Goal: Navigation & Orientation: Find specific page/section

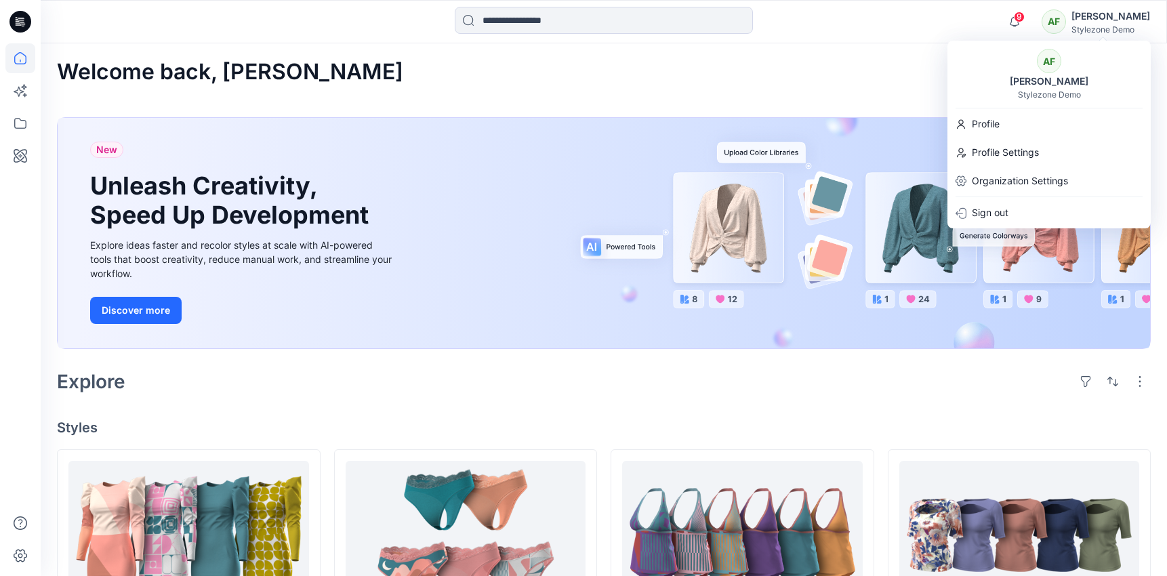
click at [725, 69] on div "Welcome back, [PERSON_NAME]" at bounding box center [603, 72] width 1093 height 25
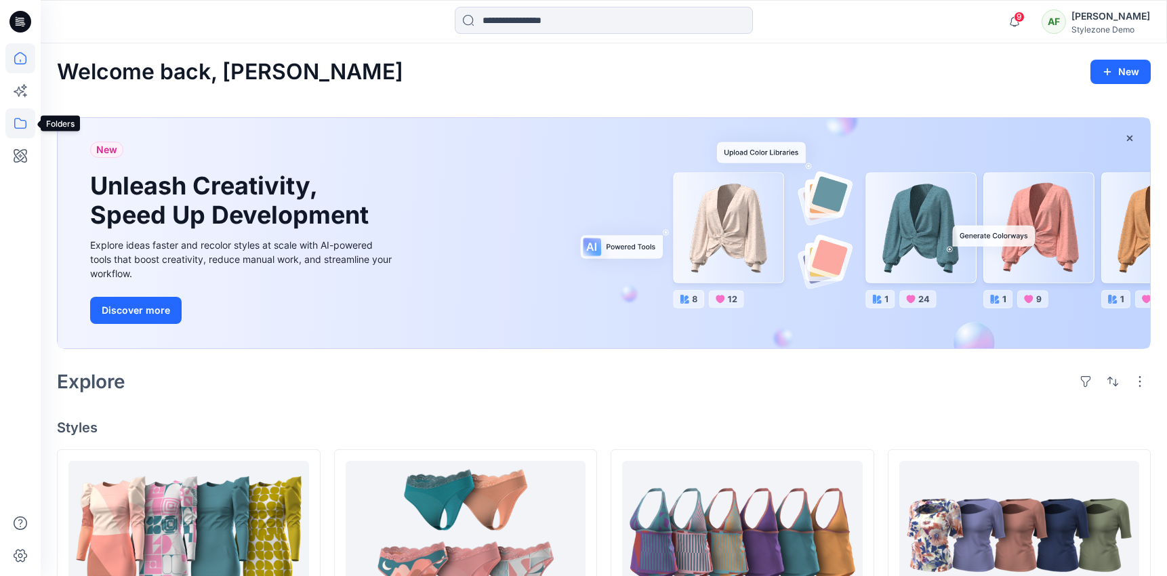
click at [15, 129] on icon at bounding box center [20, 123] width 30 height 30
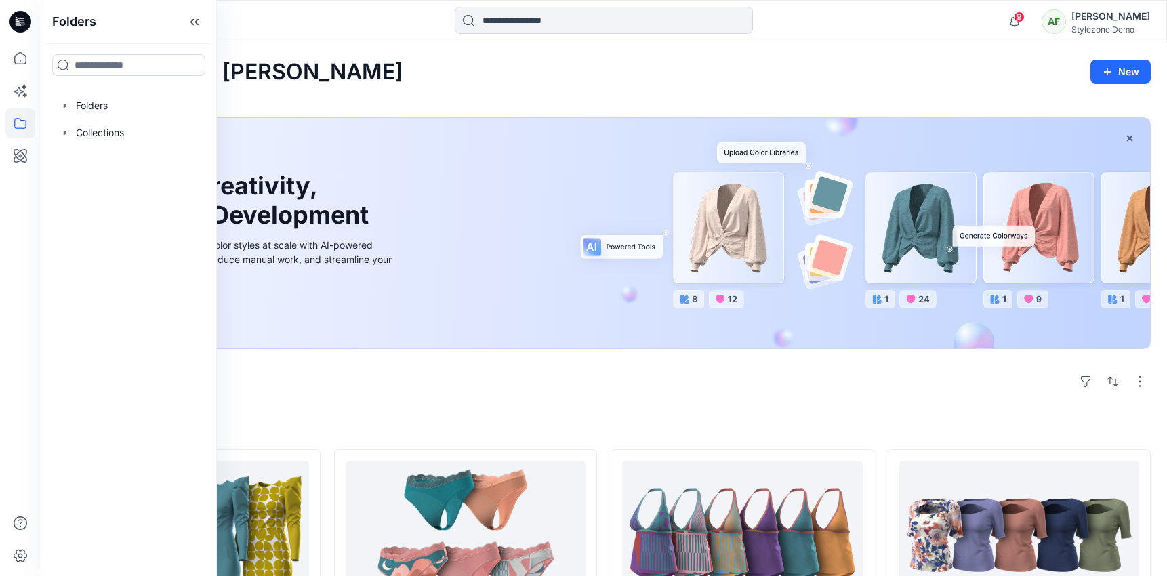
click at [360, 75] on div "Welcome back, [PERSON_NAME]" at bounding box center [603, 72] width 1093 height 25
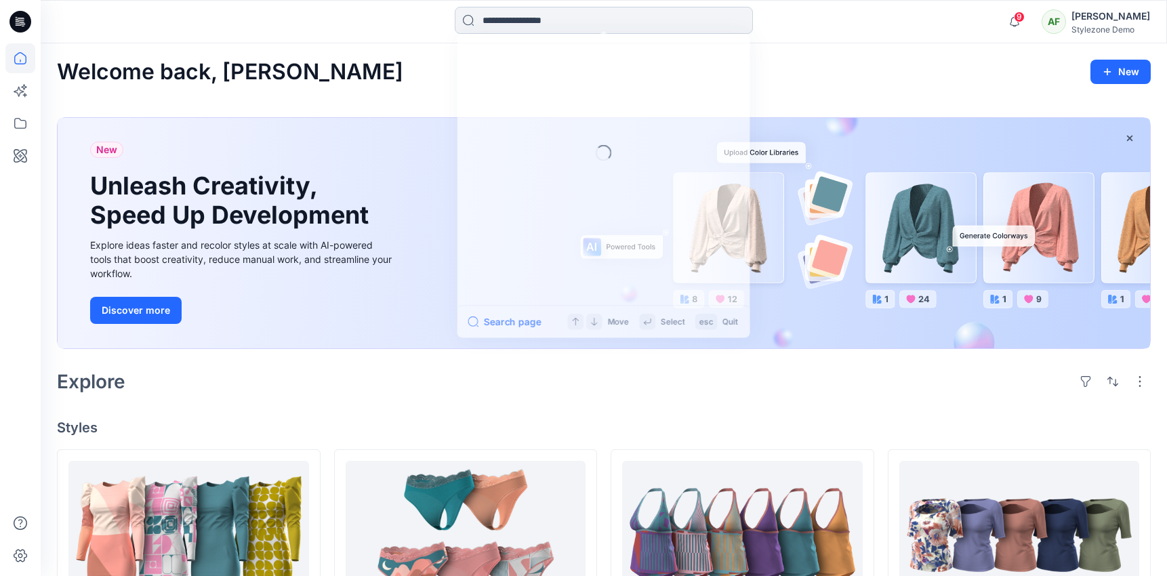
click at [539, 26] on input at bounding box center [604, 20] width 298 height 27
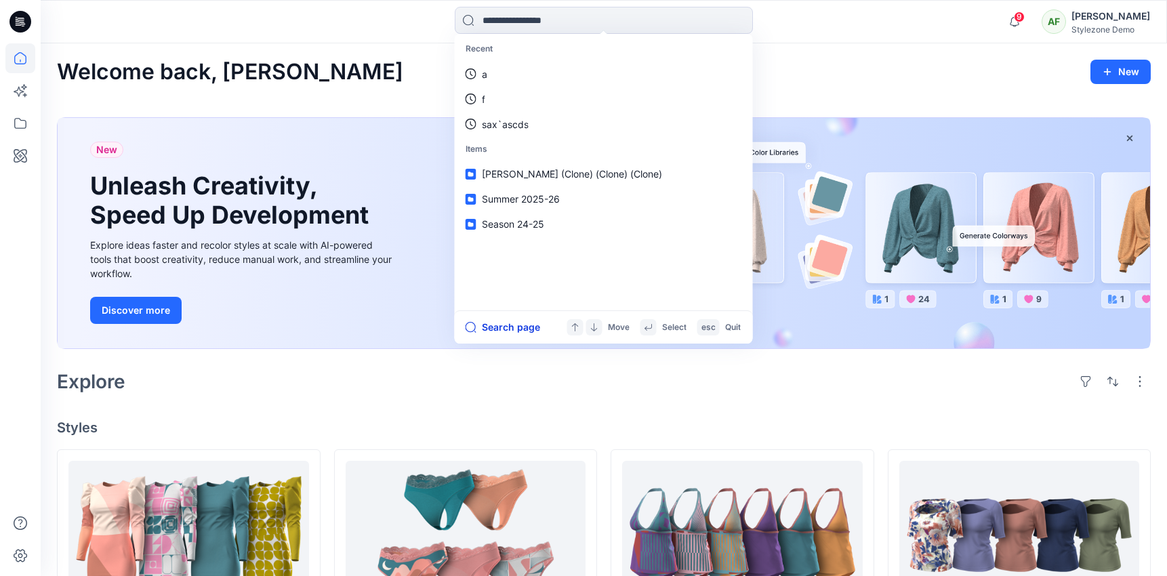
click at [511, 325] on button "Search page" at bounding box center [502, 327] width 75 height 16
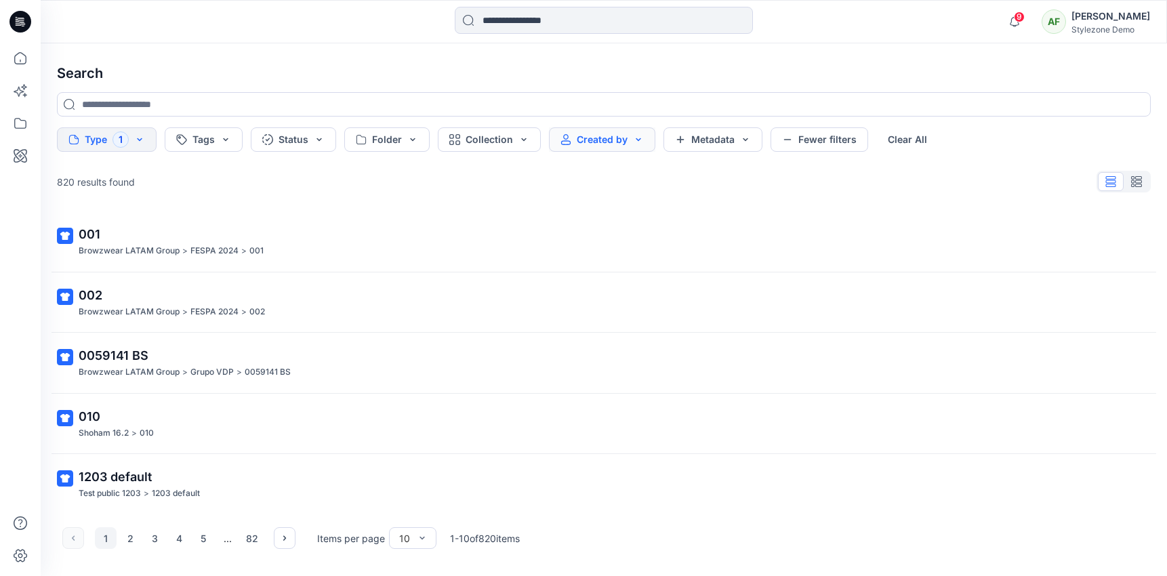
click at [640, 140] on button "Created by" at bounding box center [602, 139] width 106 height 24
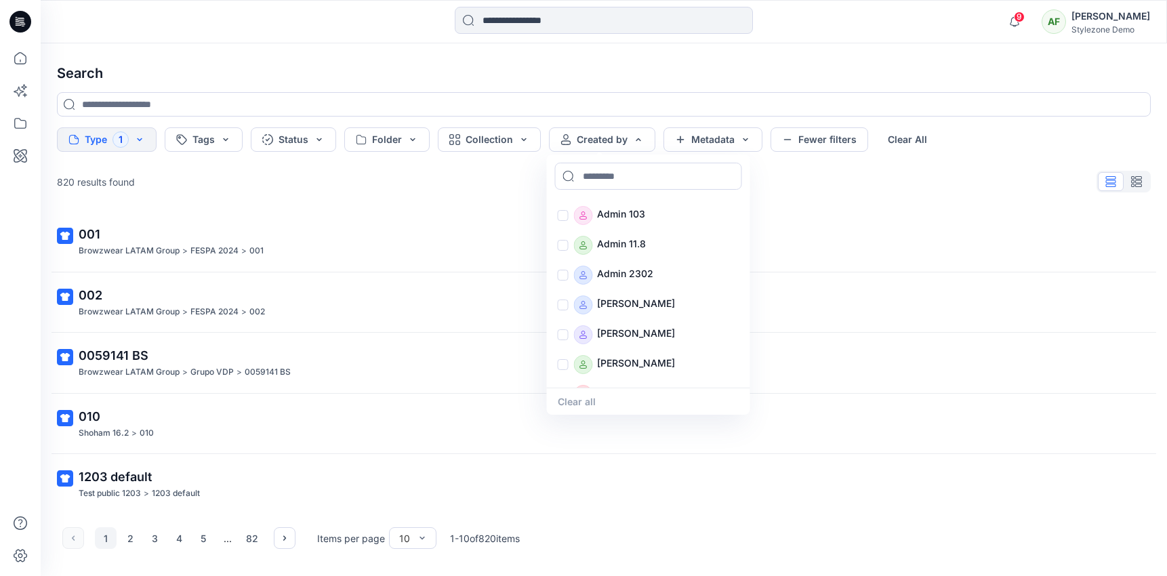
click at [430, 189] on div "820 results found" at bounding box center [603, 181] width 1115 height 27
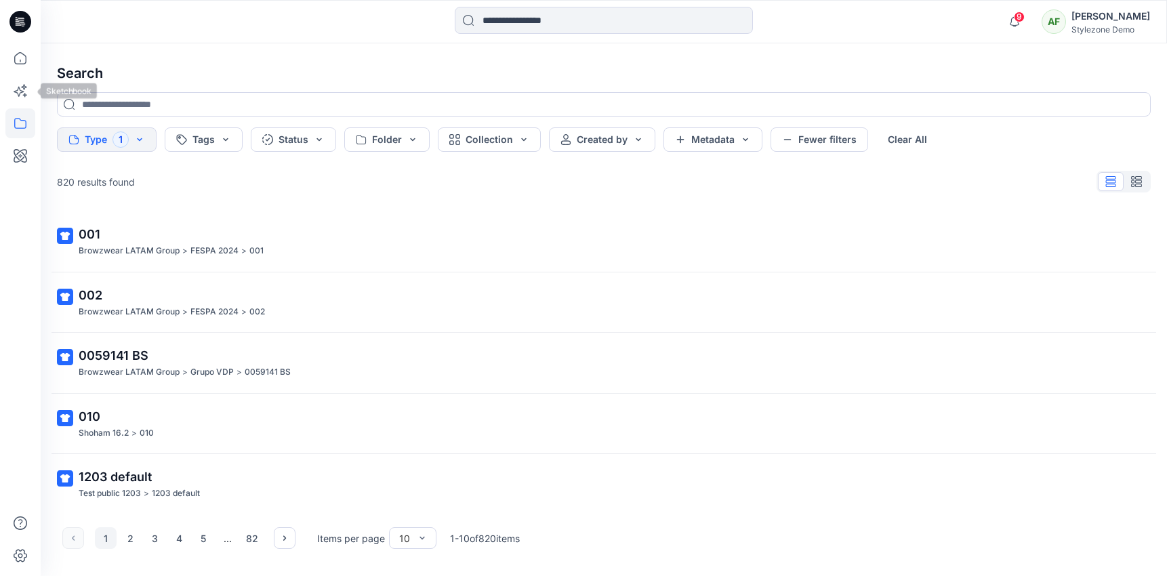
click at [18, 125] on icon at bounding box center [20, 123] width 30 height 30
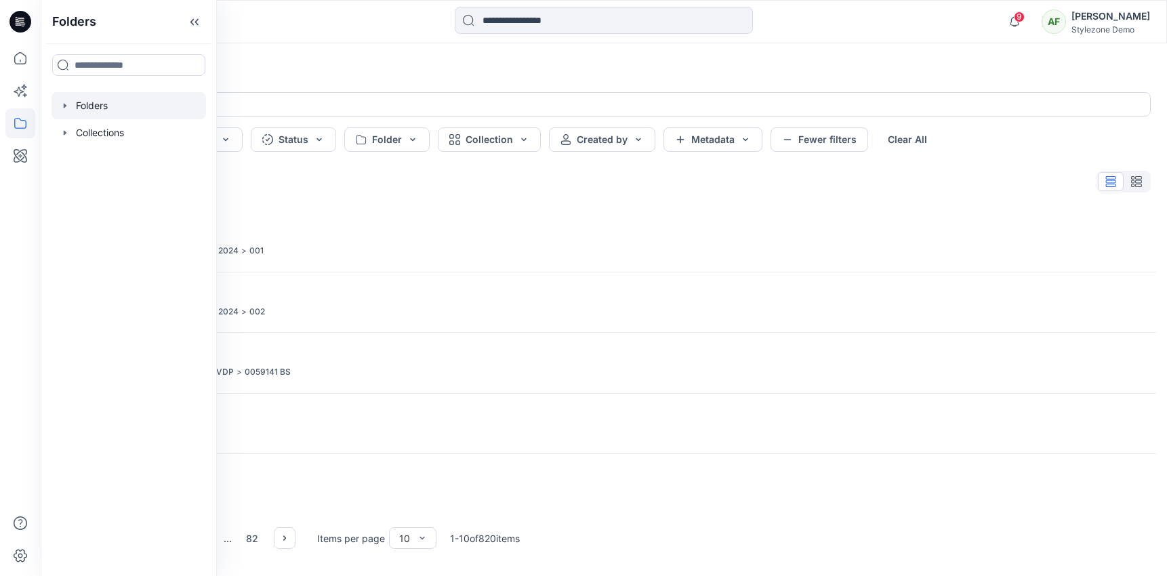
click at [100, 105] on div at bounding box center [128, 105] width 154 height 27
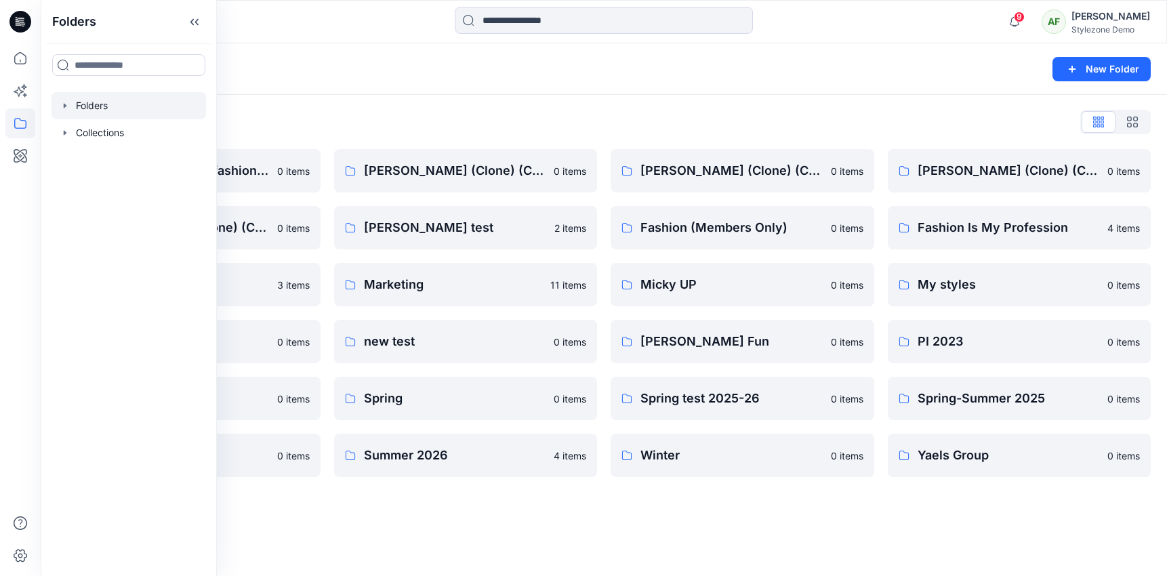
click at [337, 63] on div "Folders" at bounding box center [551, 69] width 988 height 19
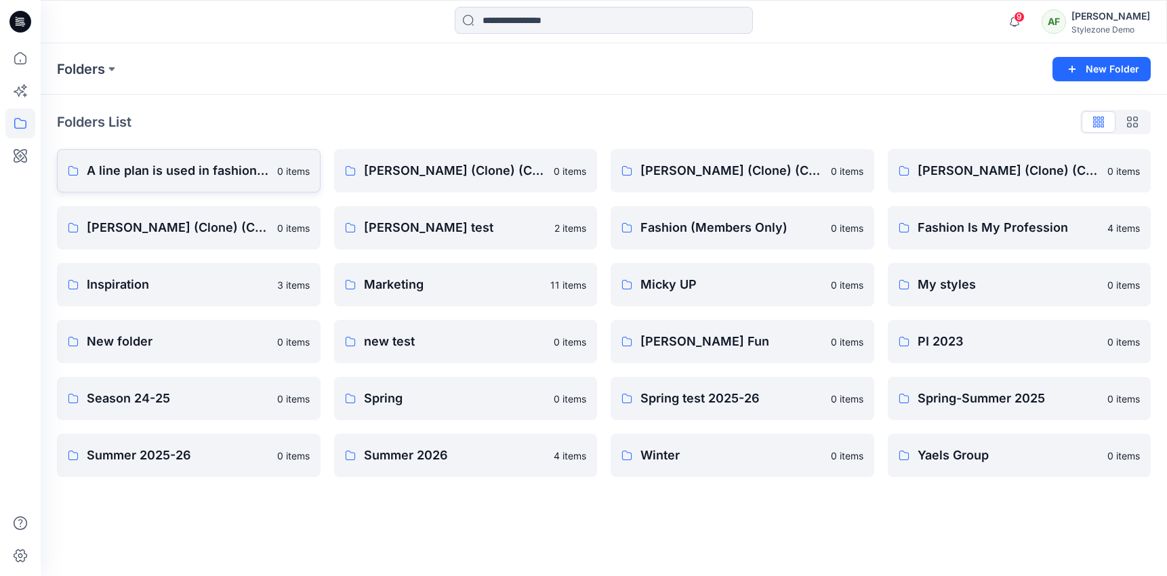
click at [239, 154] on link "A line plan is used in fashion to organize and outline a collection, summarizin…" at bounding box center [189, 170] width 264 height 43
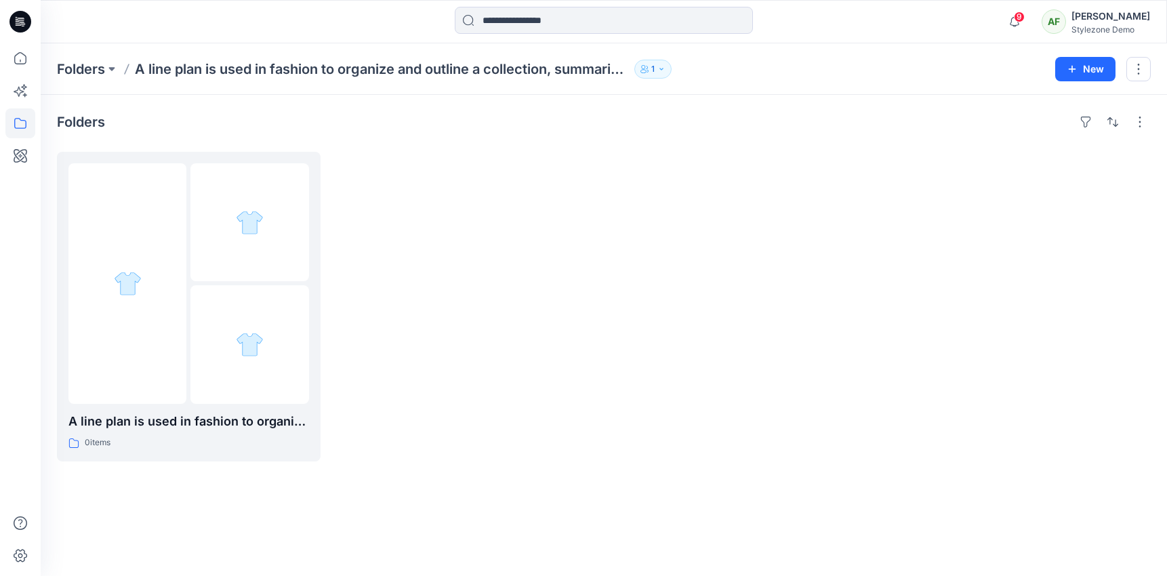
click at [646, 67] on icon "button" at bounding box center [644, 69] width 8 height 8
click at [642, 75] on button "1" at bounding box center [652, 69] width 37 height 19
click at [665, 71] on icon "button" at bounding box center [661, 69] width 8 height 8
click at [717, 67] on div "Folders A line plan is used in fashion to organize and outline a collection, su…" at bounding box center [551, 69] width 988 height 19
click at [659, 77] on button "1" at bounding box center [652, 69] width 37 height 19
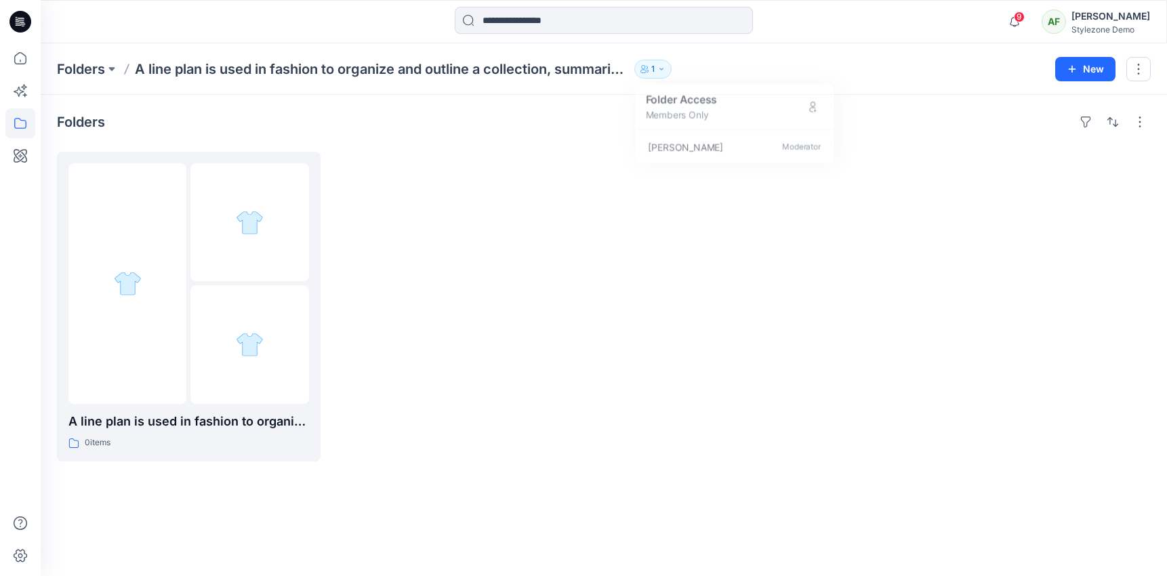
click at [623, 218] on div at bounding box center [742, 307] width 264 height 310
click at [1024, 18] on span "9" at bounding box center [1019, 17] width 11 height 11
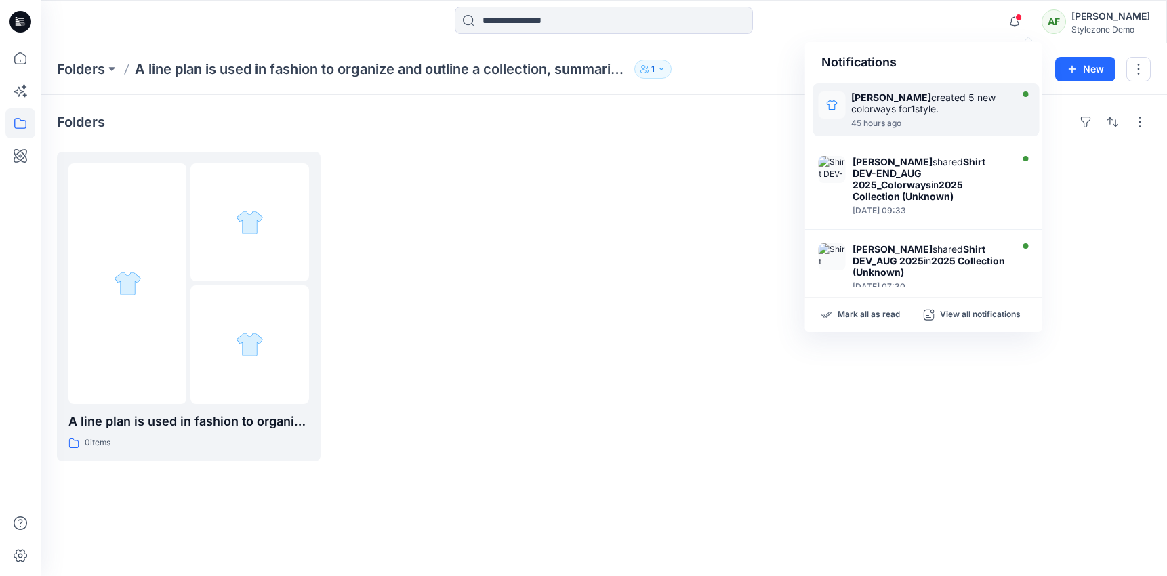
click at [986, 94] on div "[PERSON_NAME] created 5 new colorways for 1 style." at bounding box center [929, 102] width 157 height 23
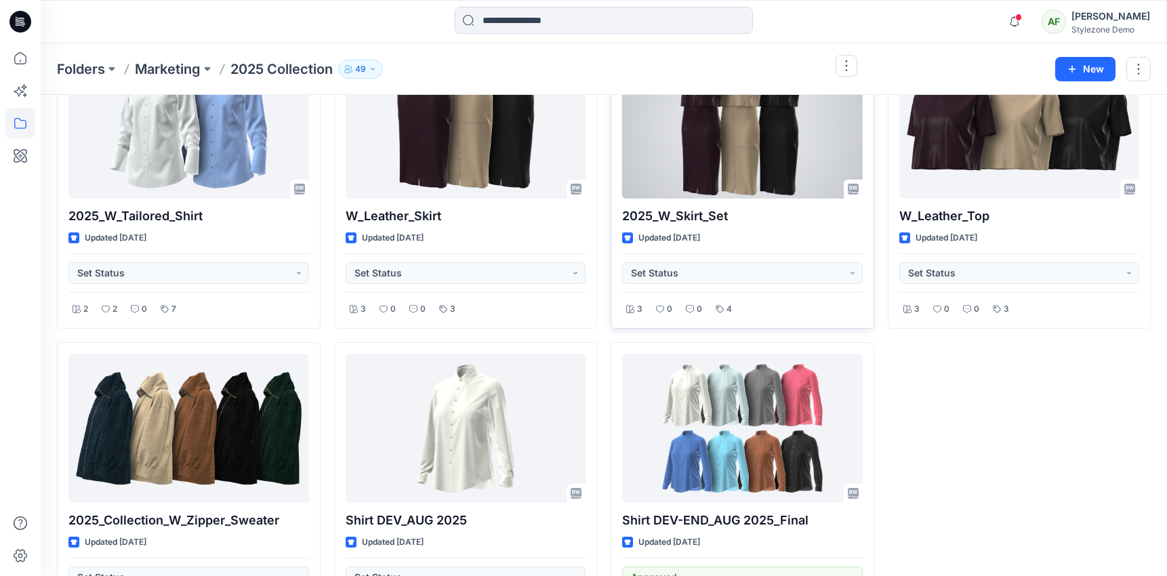
scroll to position [115, 0]
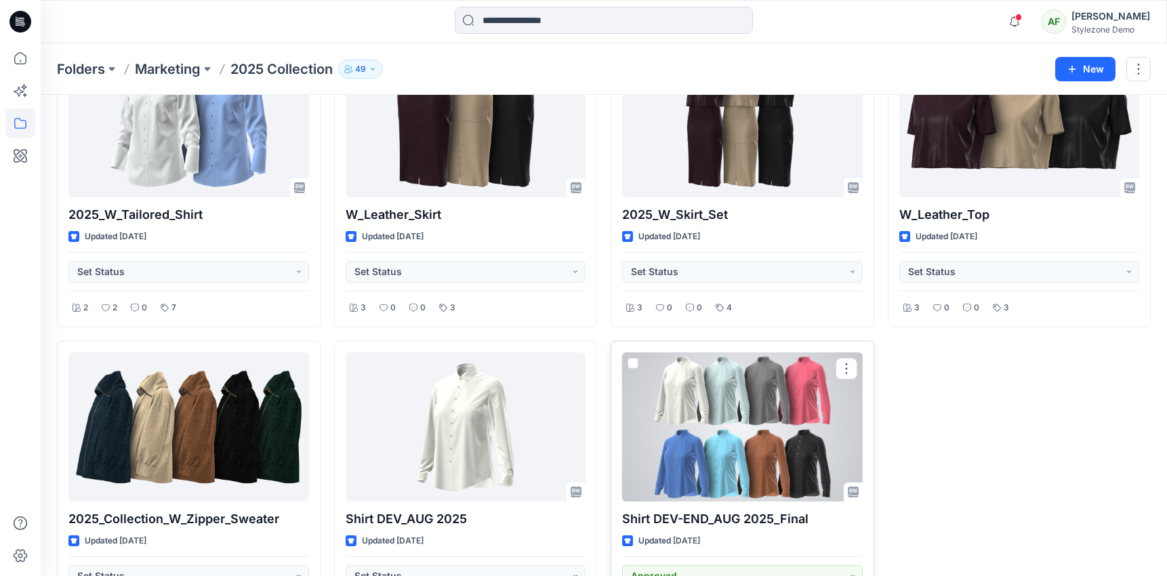
click at [787, 390] on div at bounding box center [742, 426] width 241 height 149
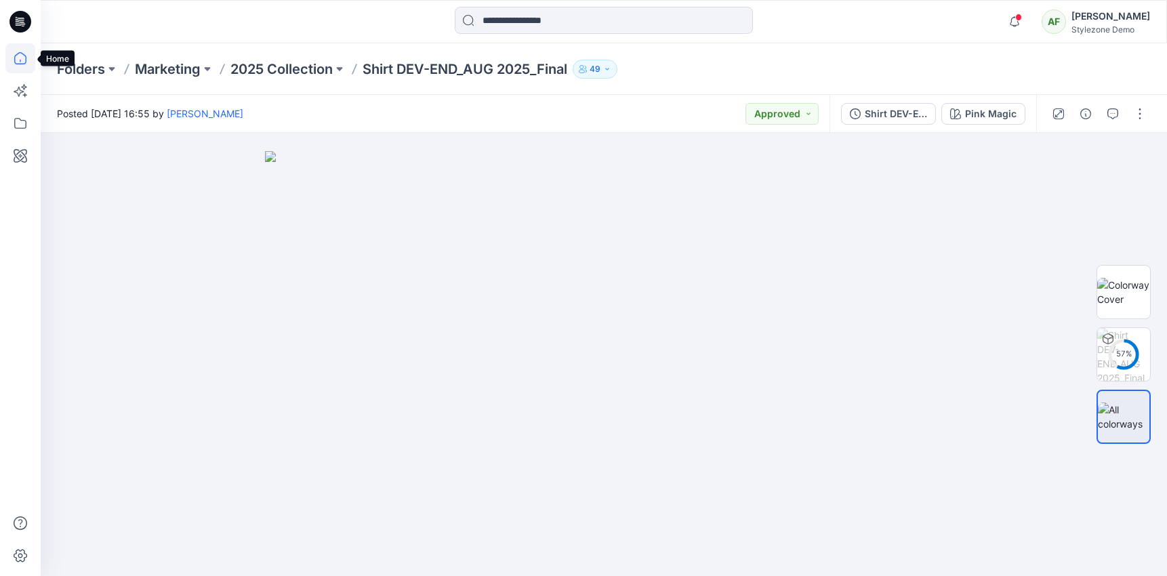
click at [25, 63] on icon at bounding box center [20, 58] width 12 height 12
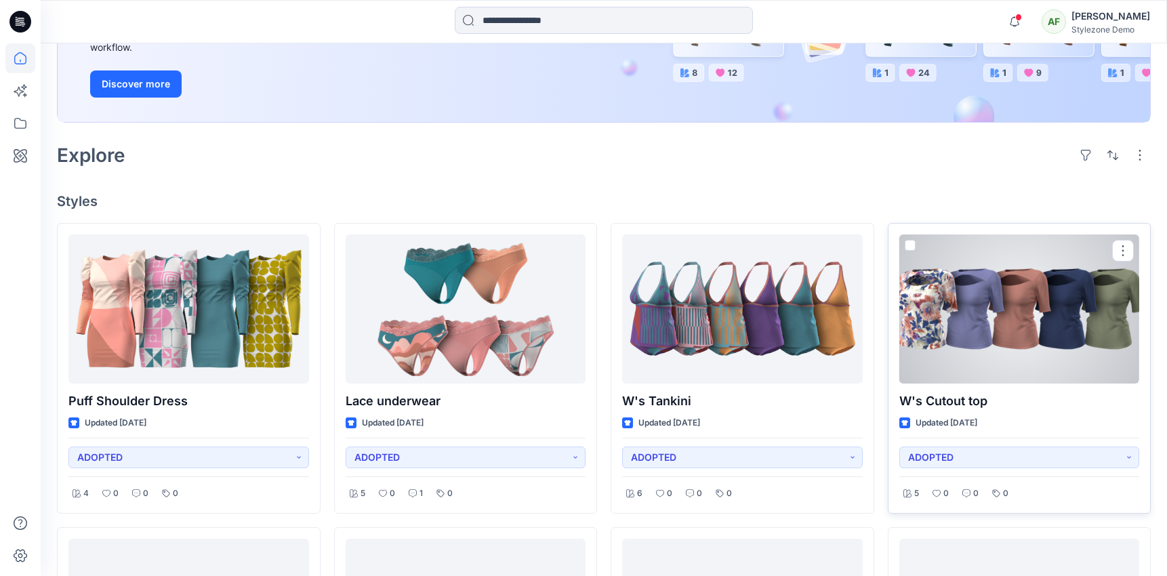
scroll to position [242, 0]
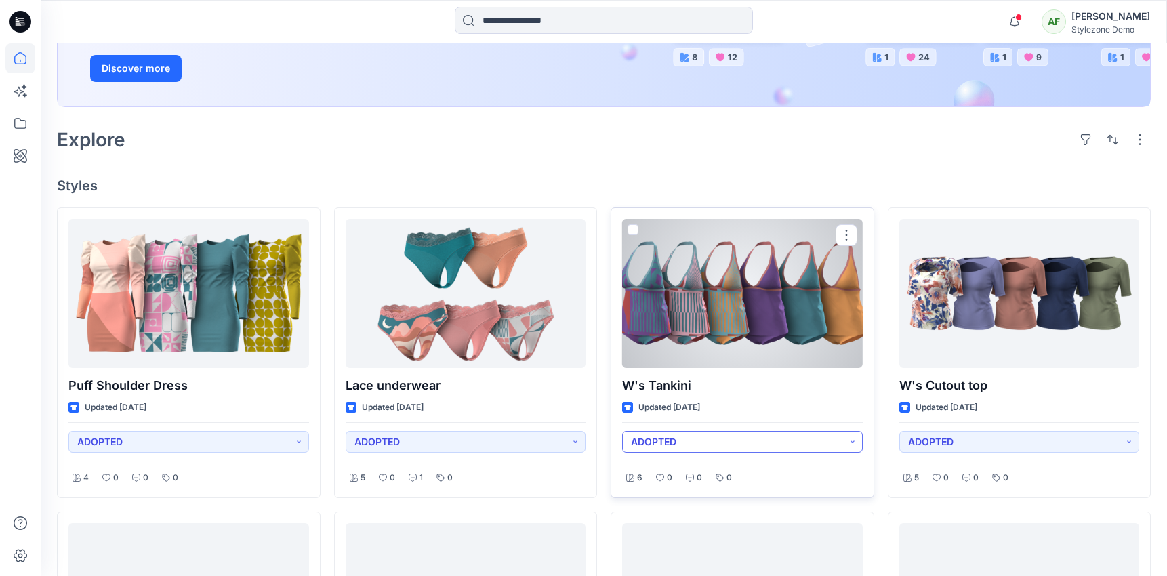
click at [786, 450] on button "ADOPTED" at bounding box center [742, 442] width 241 height 22
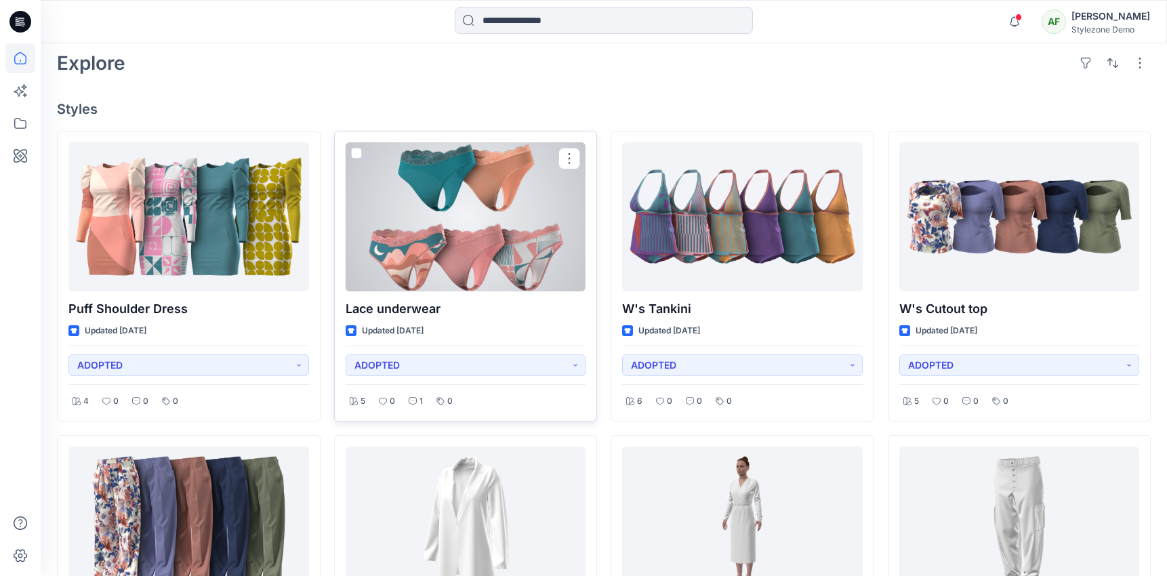
scroll to position [83, 0]
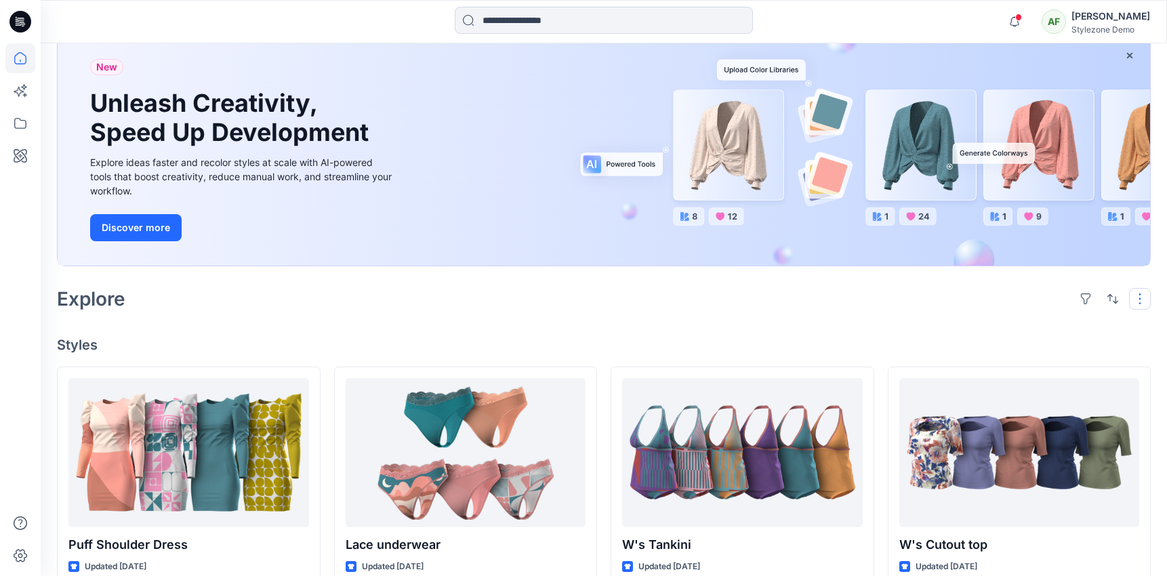
click at [1137, 306] on button "button" at bounding box center [1140, 299] width 22 height 22
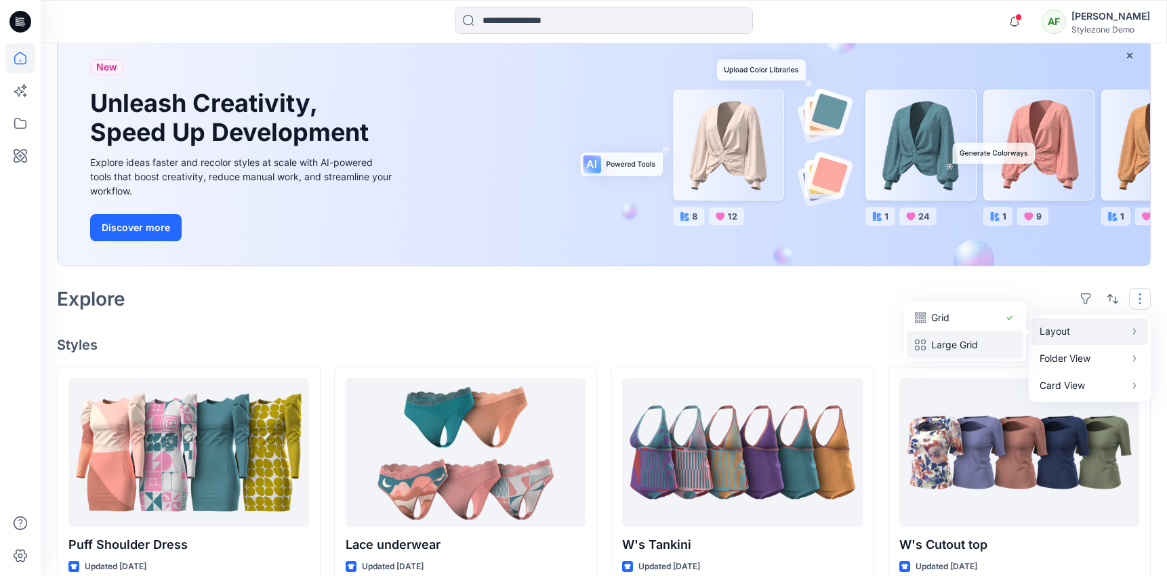
click at [908, 350] on button "Large Grid" at bounding box center [964, 344] width 117 height 27
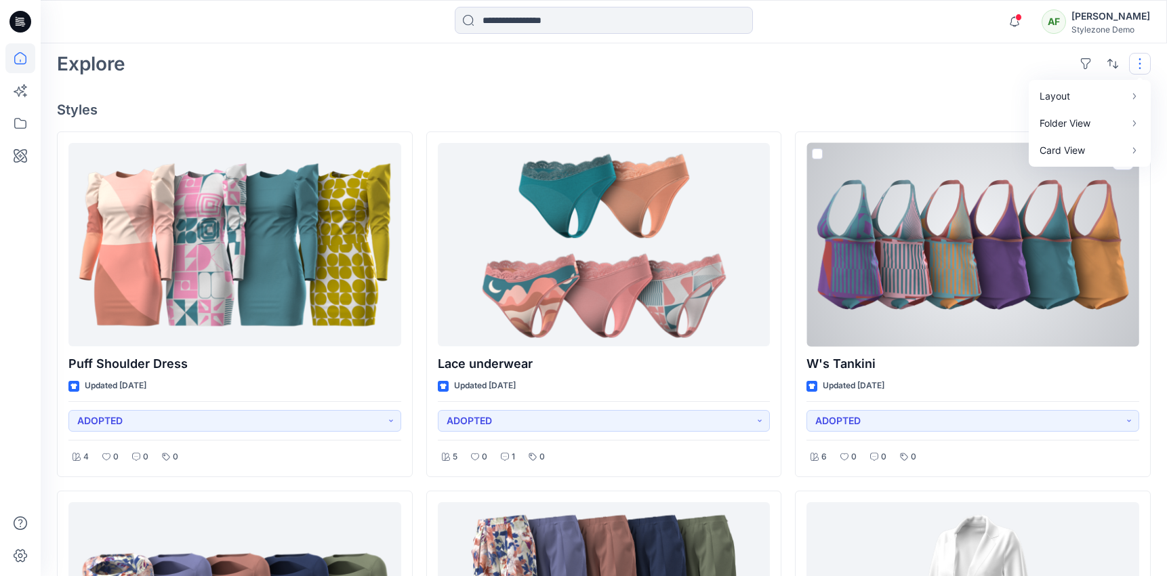
scroll to position [320, 0]
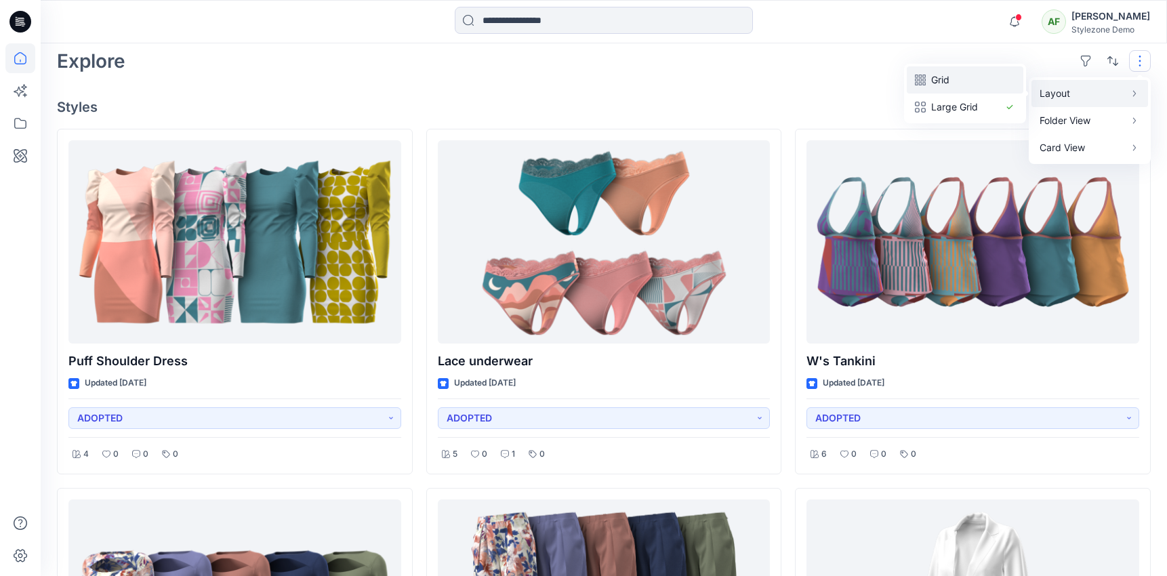
click at [995, 90] on button "Grid" at bounding box center [964, 79] width 117 height 27
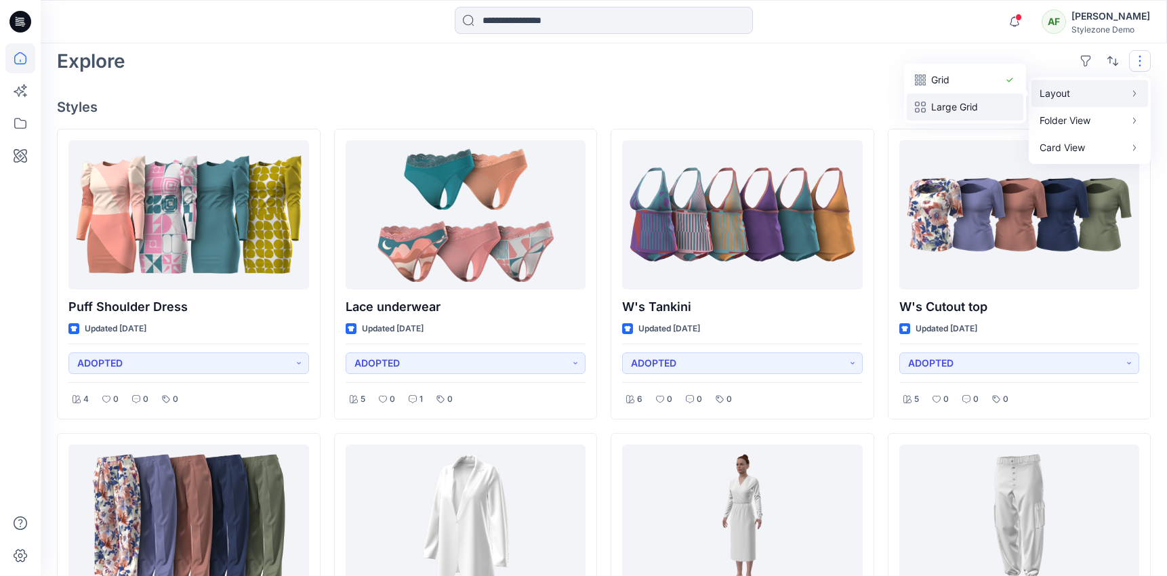
click at [1001, 102] on button "Large Grid" at bounding box center [964, 106] width 117 height 27
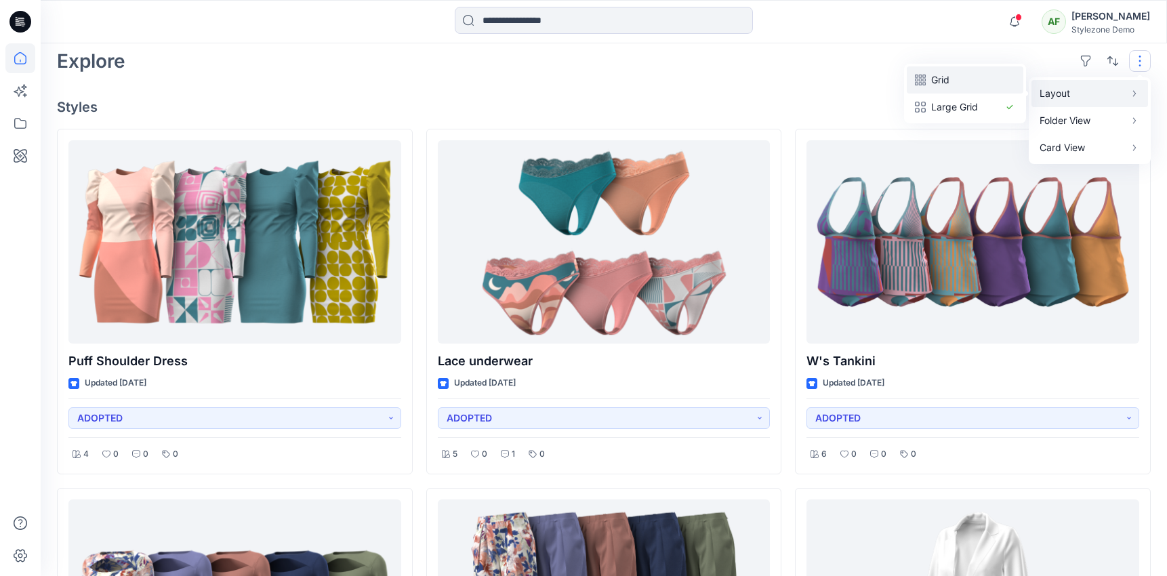
click at [995, 79] on p "Grid" at bounding box center [965, 80] width 68 height 16
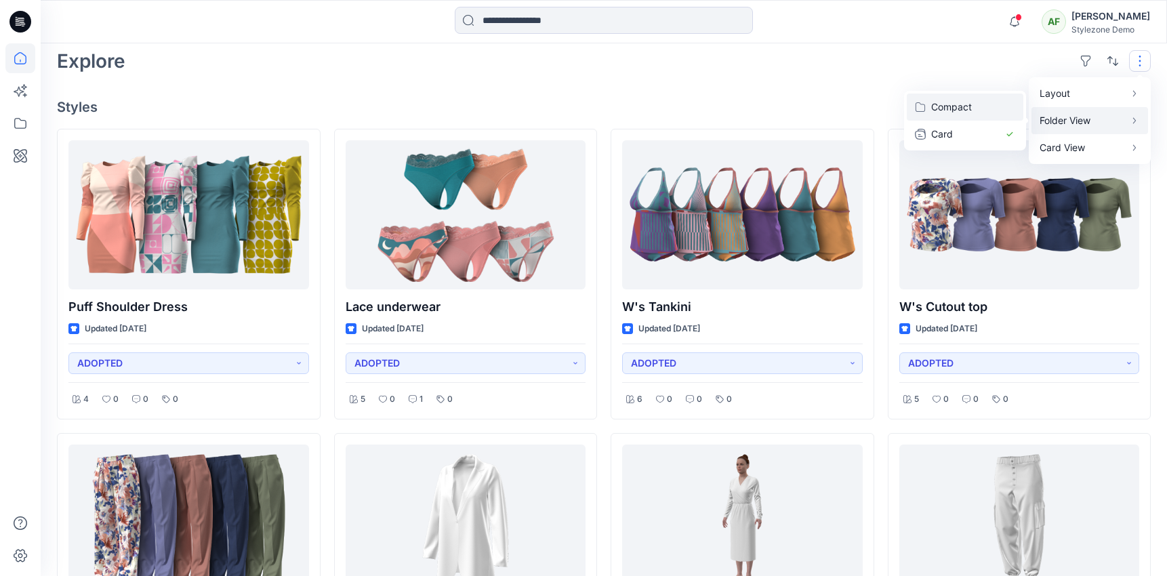
click at [995, 107] on p "Compact" at bounding box center [965, 107] width 68 height 16
click at [993, 126] on p "Card" at bounding box center [965, 134] width 68 height 16
click at [1070, 146] on p "Card View" at bounding box center [1081, 148] width 85 height 16
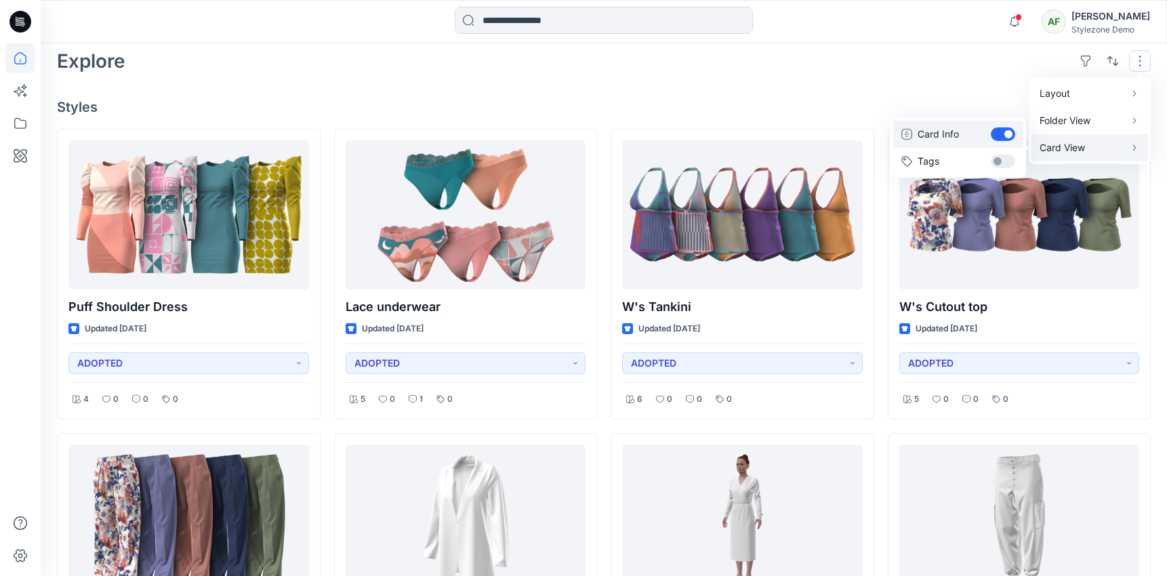
click at [997, 127] on button "Card Info" at bounding box center [958, 134] width 130 height 27
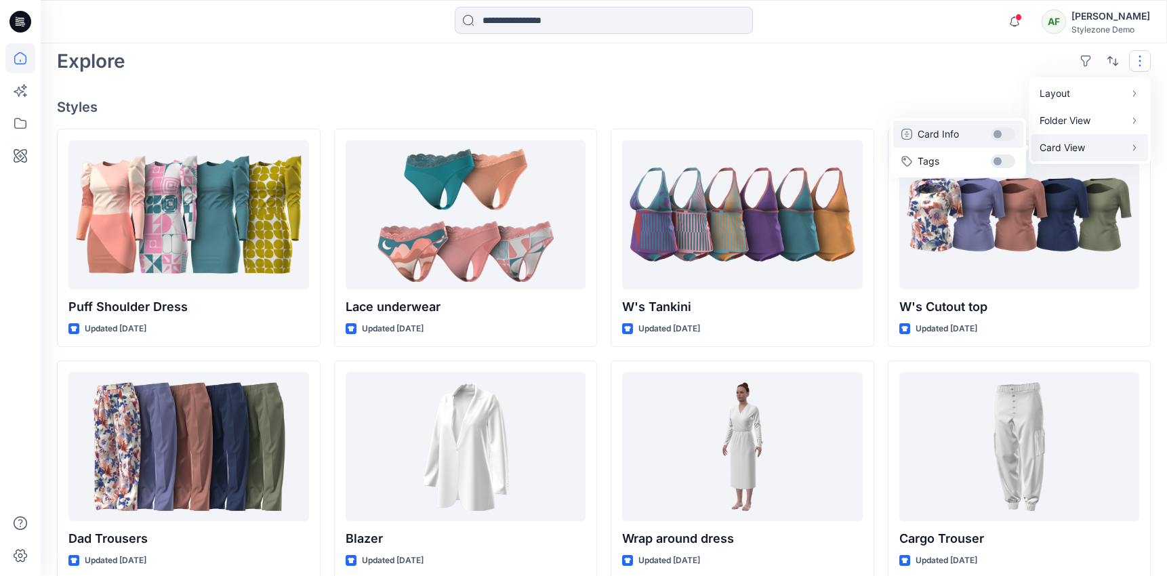
click at [1007, 131] on button "Card Info" at bounding box center [958, 134] width 130 height 27
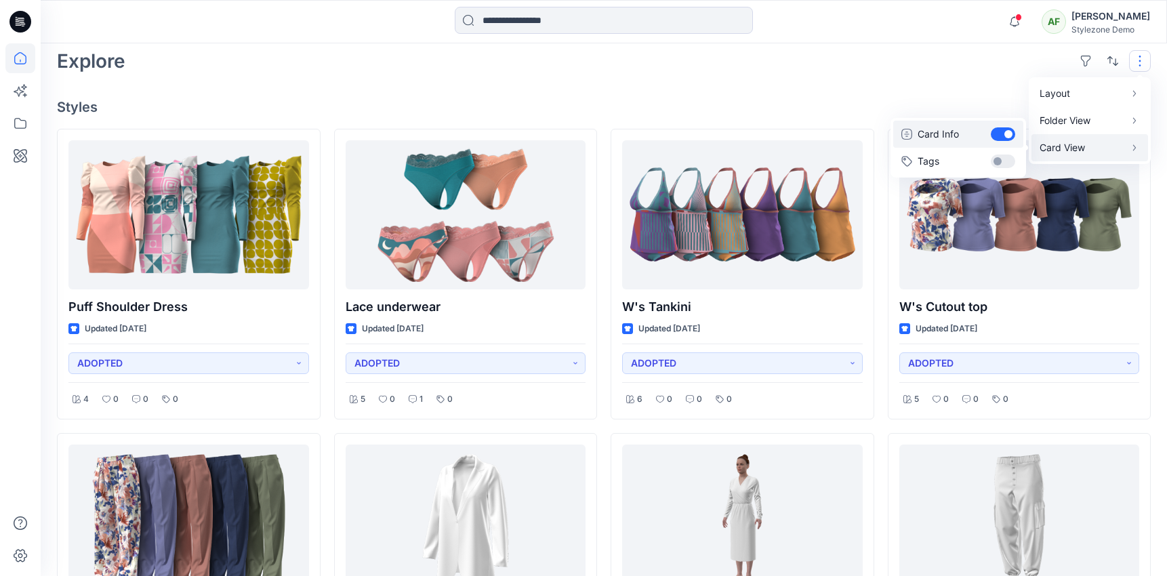
click at [997, 137] on button "Card Info" at bounding box center [958, 134] width 130 height 27
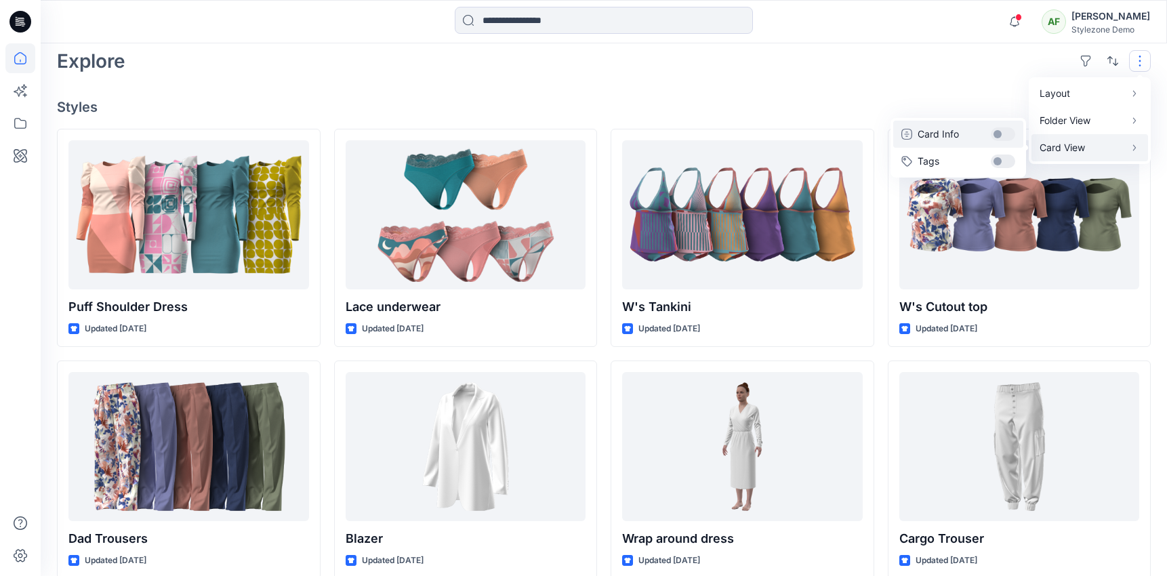
click at [1004, 136] on button "Card Info" at bounding box center [958, 134] width 130 height 27
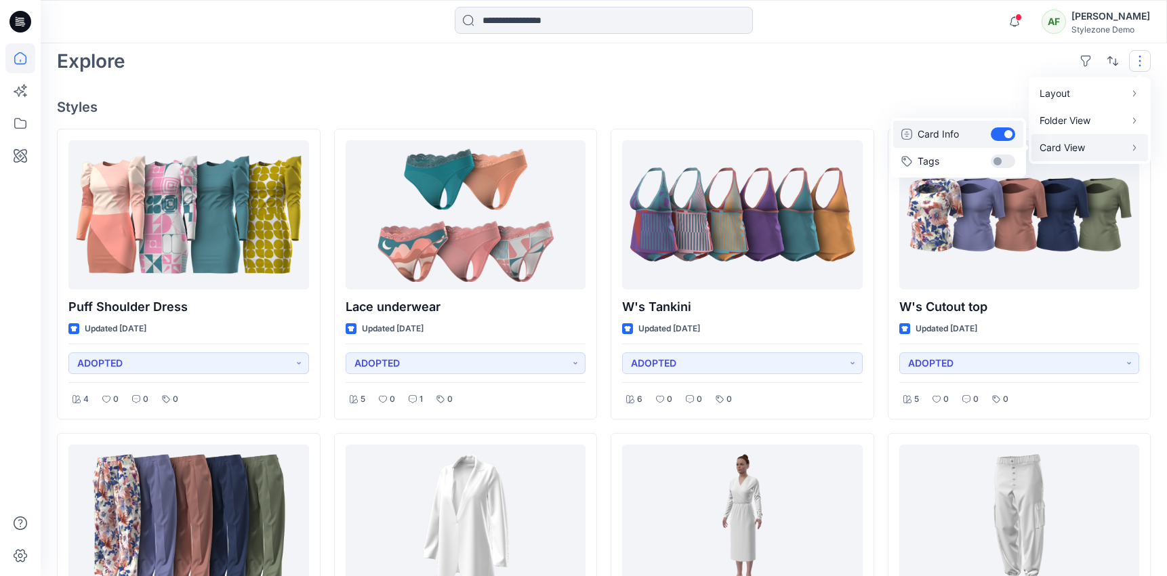
click at [994, 137] on button "Card Info" at bounding box center [958, 134] width 130 height 27
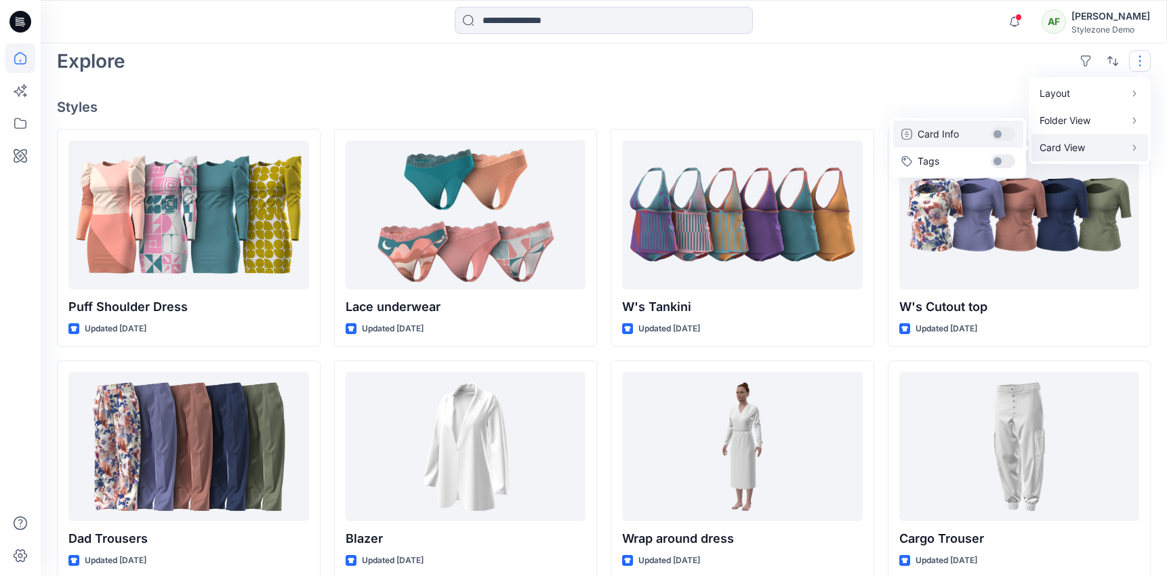
click at [997, 136] on button "Card Info" at bounding box center [958, 134] width 130 height 27
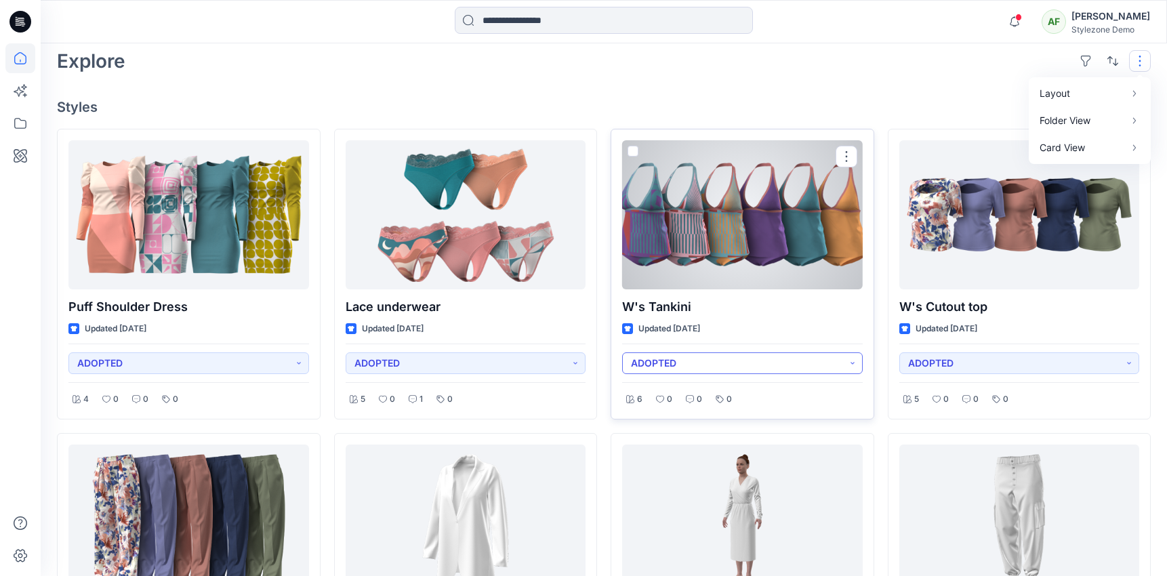
click at [740, 361] on button "ADOPTED" at bounding box center [742, 363] width 241 height 22
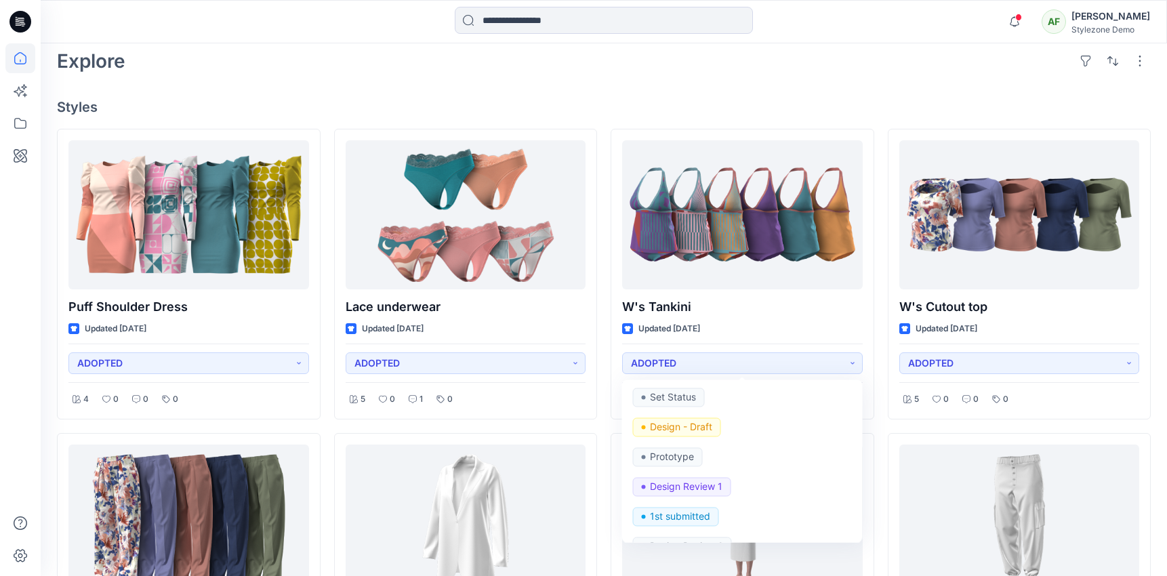
click at [698, 104] on h4 "Styles" at bounding box center [603, 107] width 1093 height 16
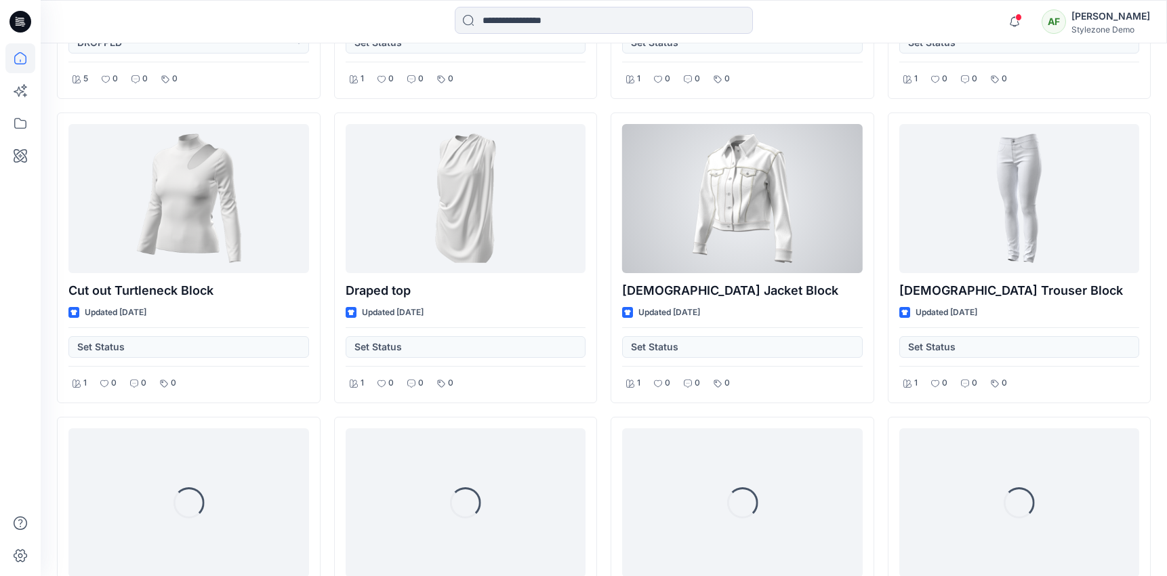
scroll to position [1048, 0]
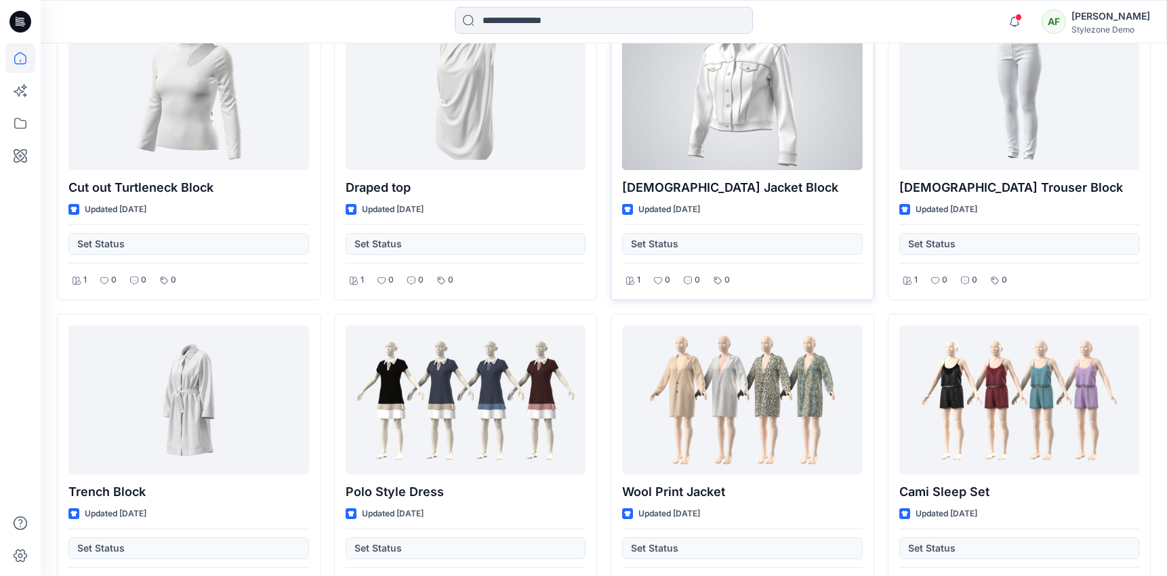
click at [675, 239] on div "Set Status" at bounding box center [742, 239] width 241 height 30
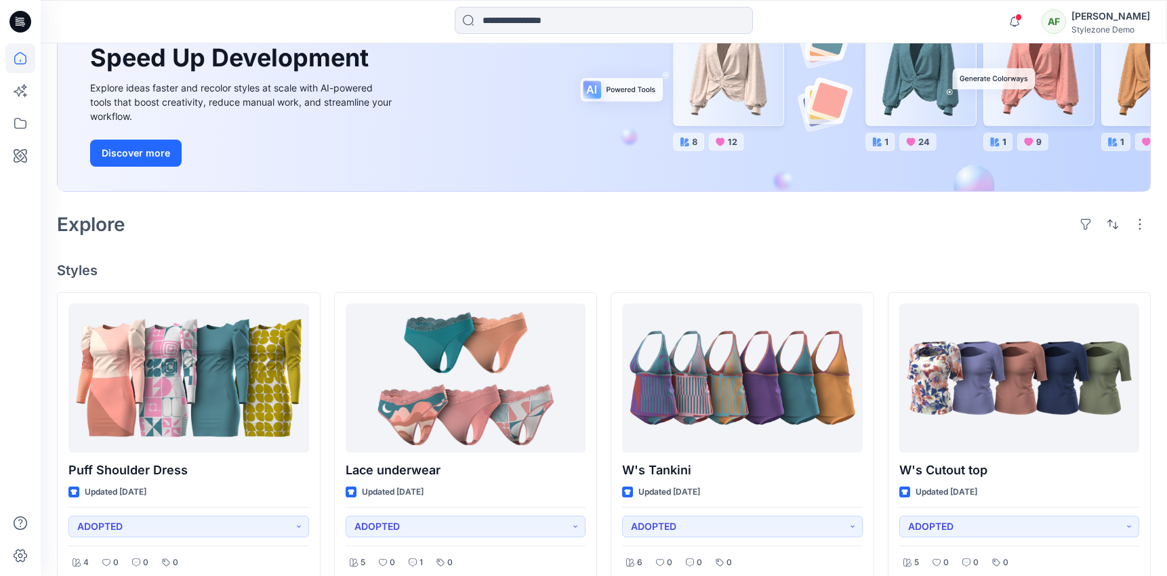
scroll to position [156, 0]
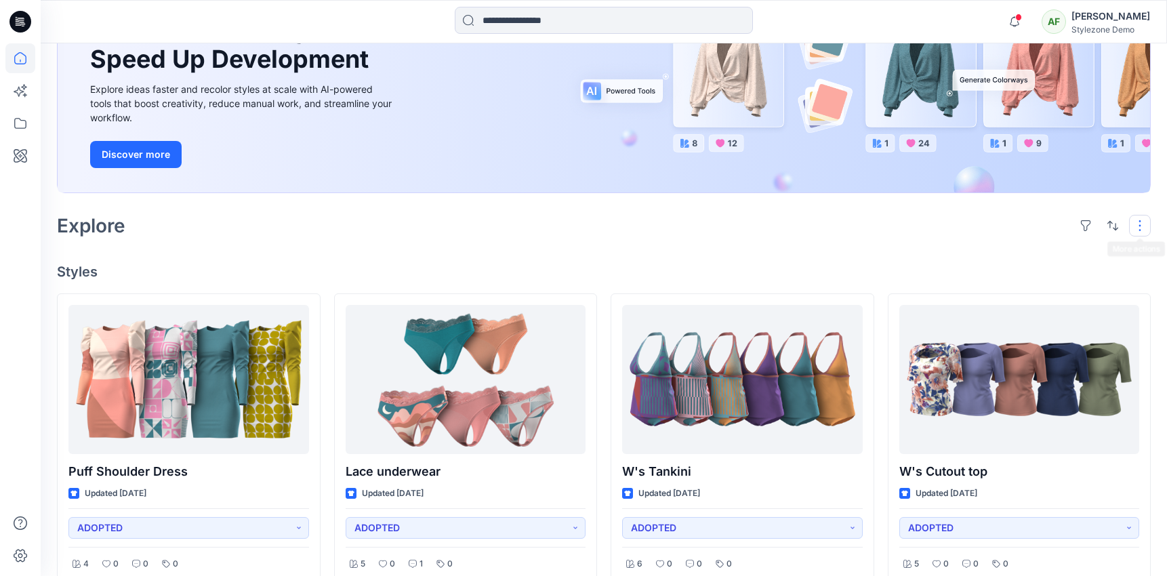
click at [1142, 234] on button "button" at bounding box center [1140, 226] width 22 height 22
click at [1074, 314] on p "Card View" at bounding box center [1081, 312] width 85 height 16
click at [1006, 331] on button "Tags" at bounding box center [958, 325] width 130 height 27
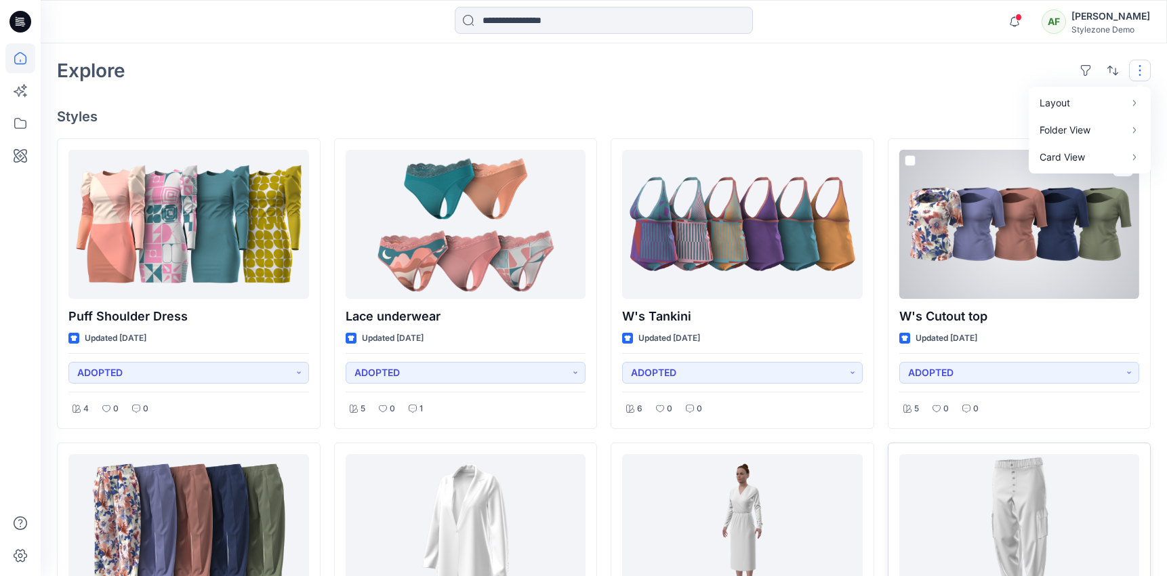
scroll to position [290, 0]
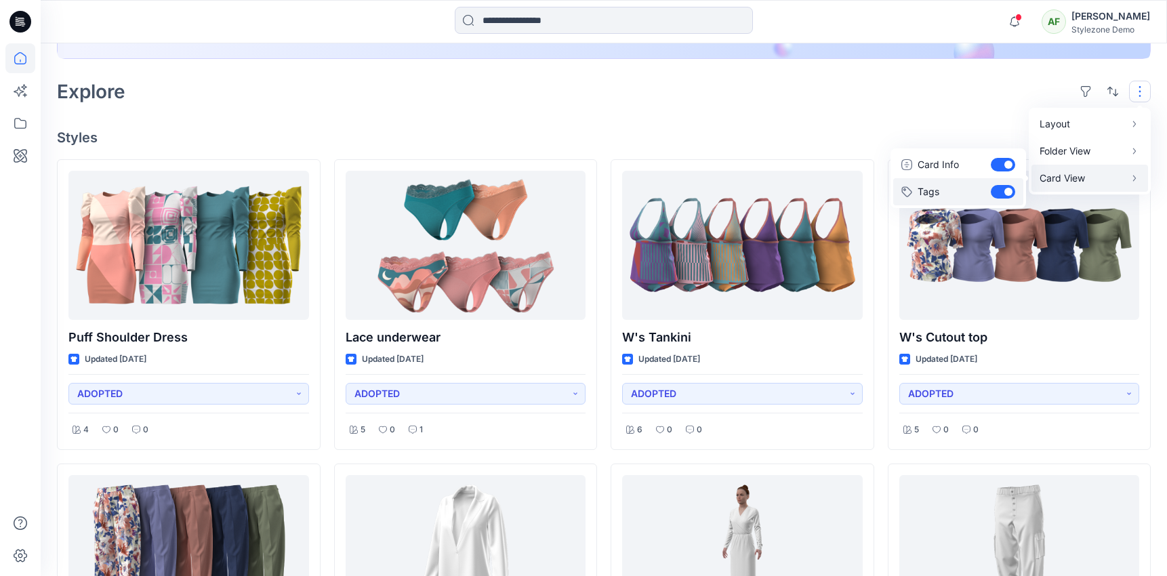
click at [1000, 191] on button "Tags" at bounding box center [958, 191] width 130 height 27
click at [1007, 191] on button "Tags" at bounding box center [958, 191] width 130 height 27
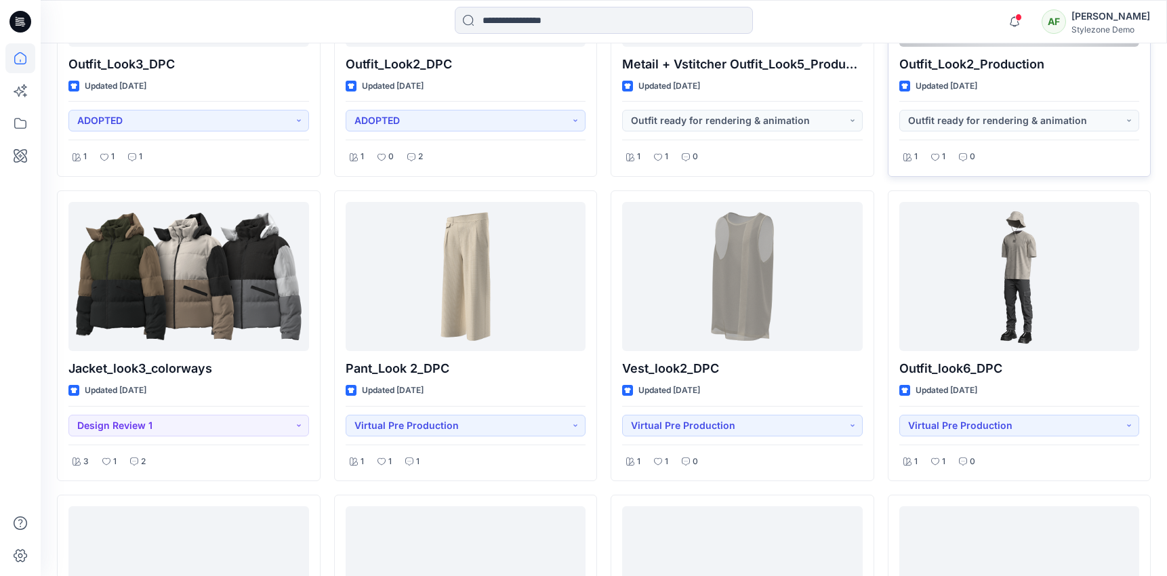
scroll to position [7023, 0]
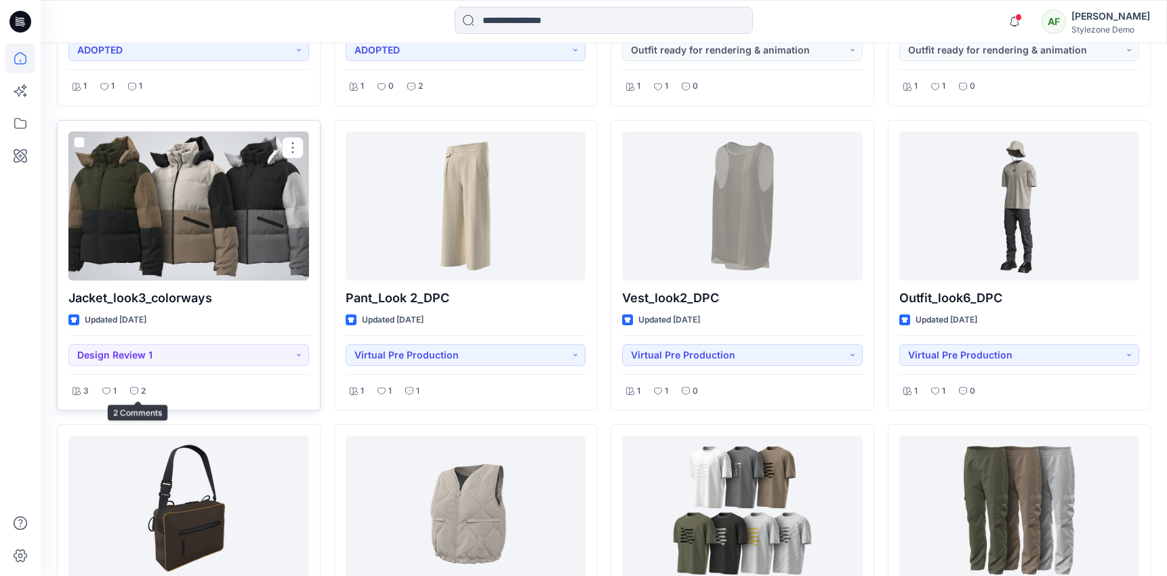
click at [134, 392] on icon at bounding box center [134, 391] width 8 height 8
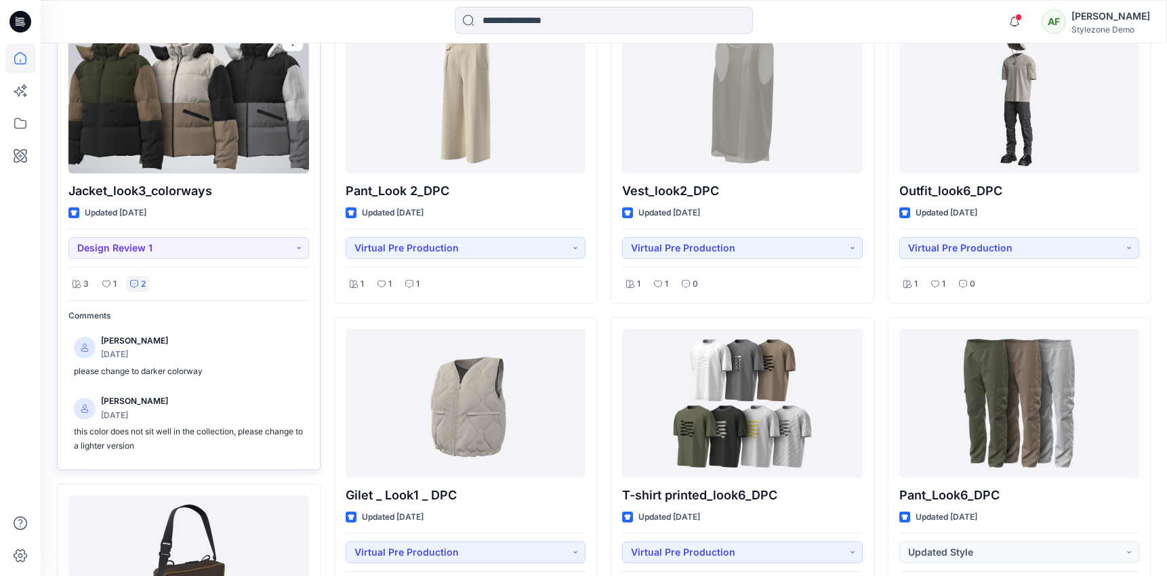
scroll to position [7136, 0]
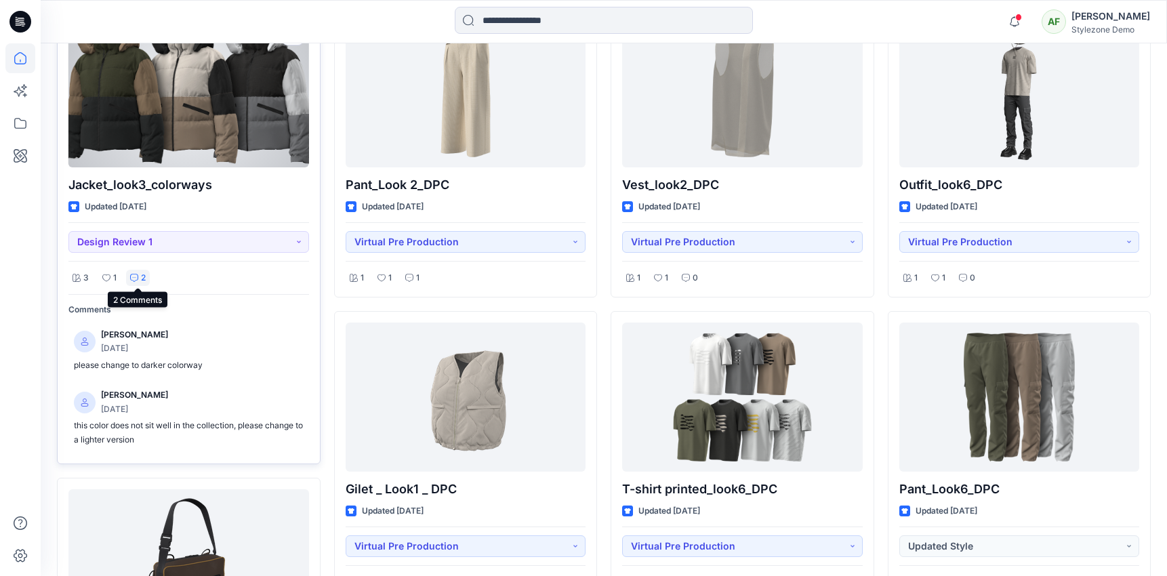
click at [138, 279] on icon at bounding box center [134, 278] width 8 height 8
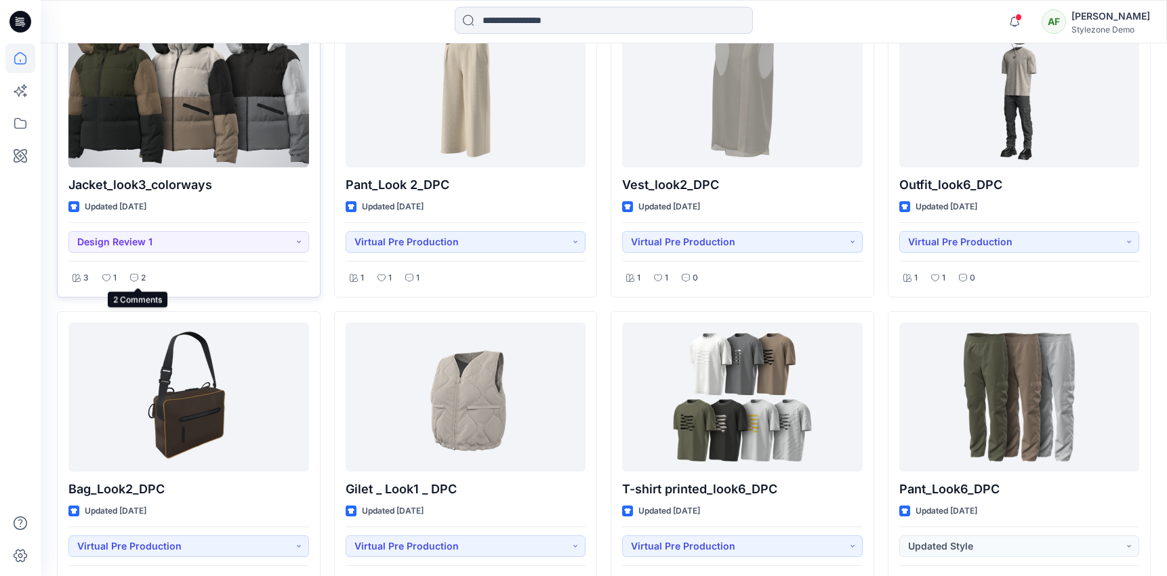
click at [133, 278] on icon at bounding box center [134, 278] width 8 height 8
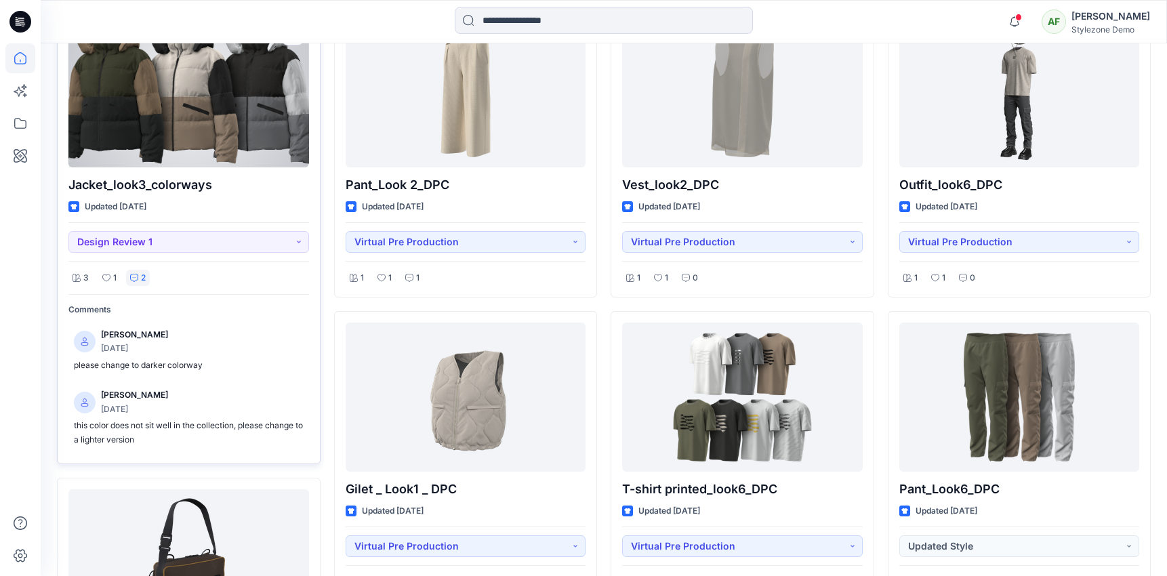
click at [133, 278] on icon at bounding box center [134, 278] width 8 height 8
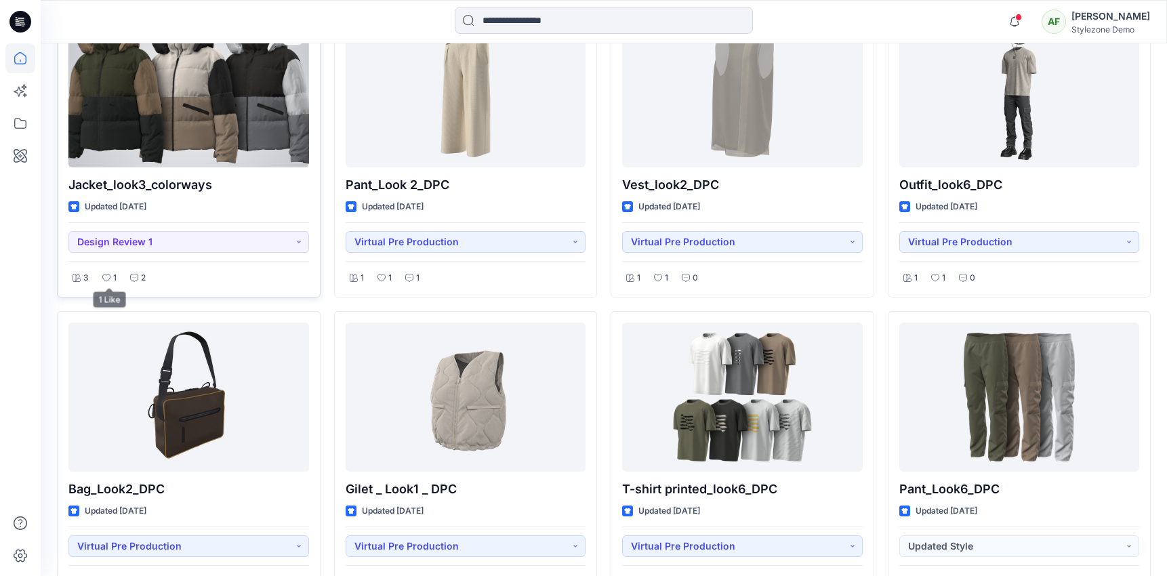
click at [108, 278] on icon at bounding box center [106, 278] width 8 height 8
click at [106, 278] on icon at bounding box center [106, 278] width 8 height 8
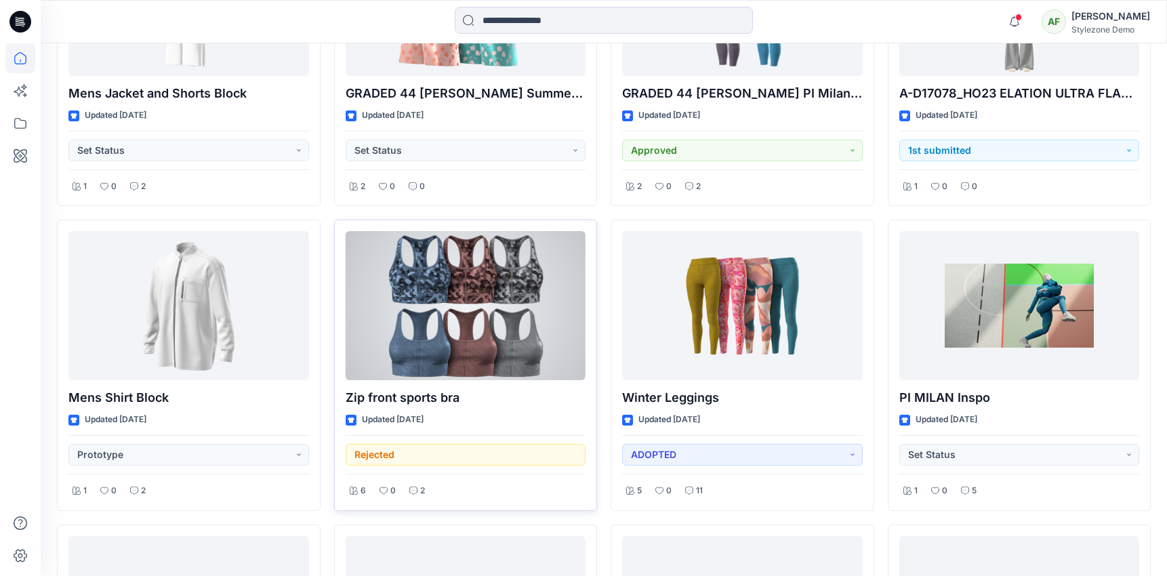
scroll to position [7735, 0]
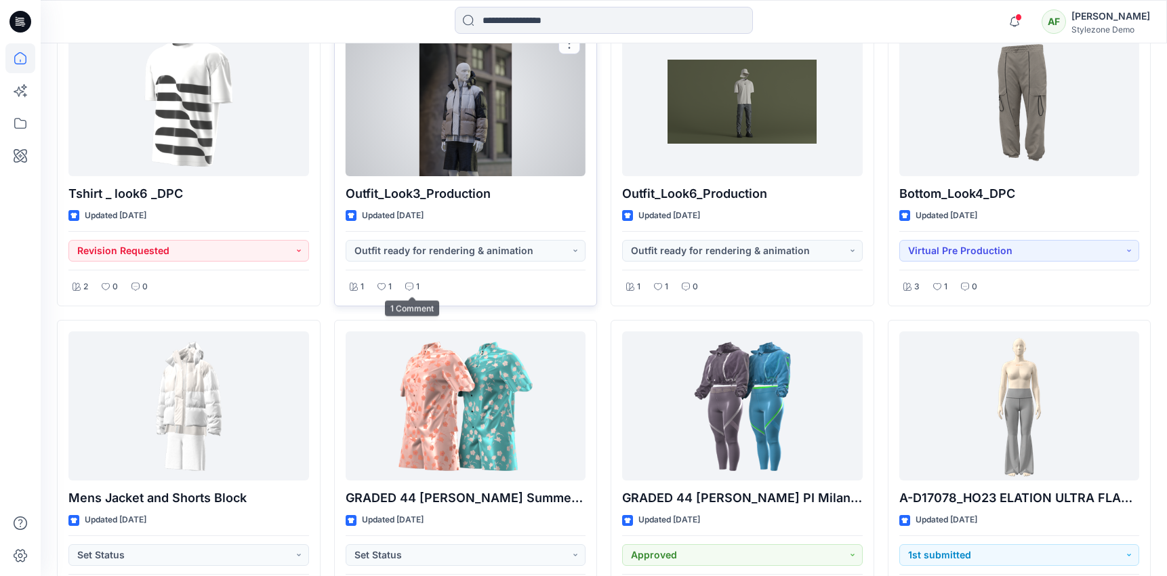
click at [412, 288] on icon at bounding box center [409, 287] width 8 height 8
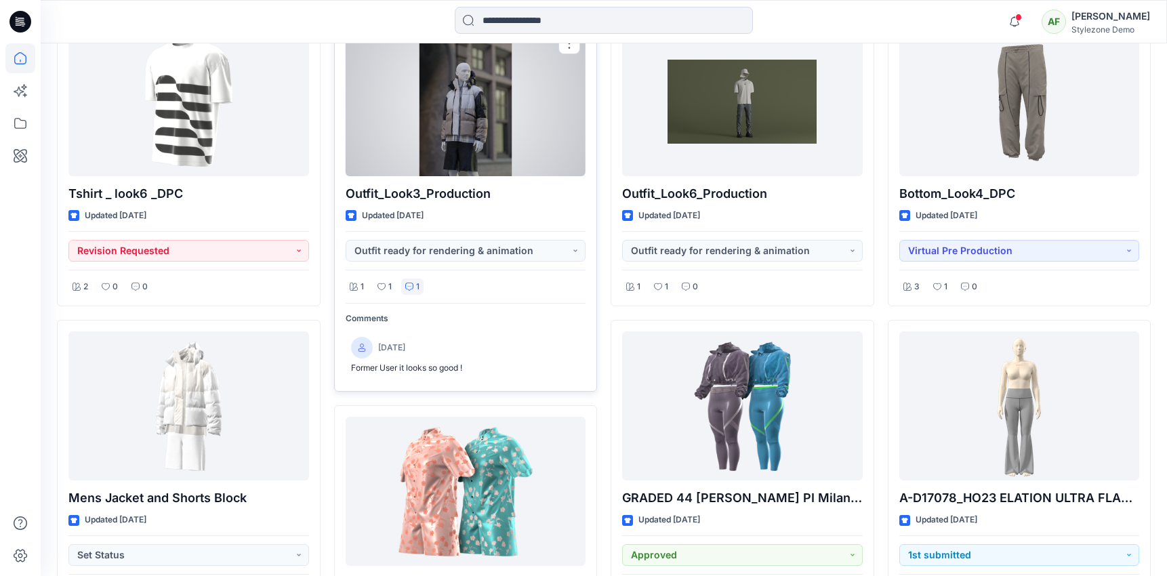
click at [412, 288] on icon at bounding box center [409, 287] width 8 height 8
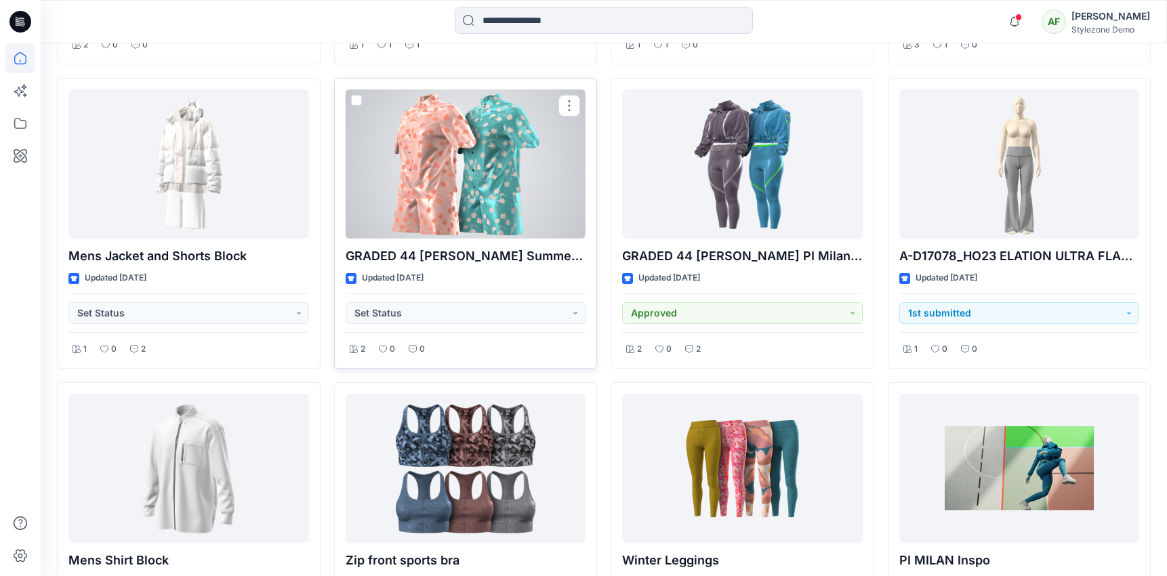
scroll to position [8036, 0]
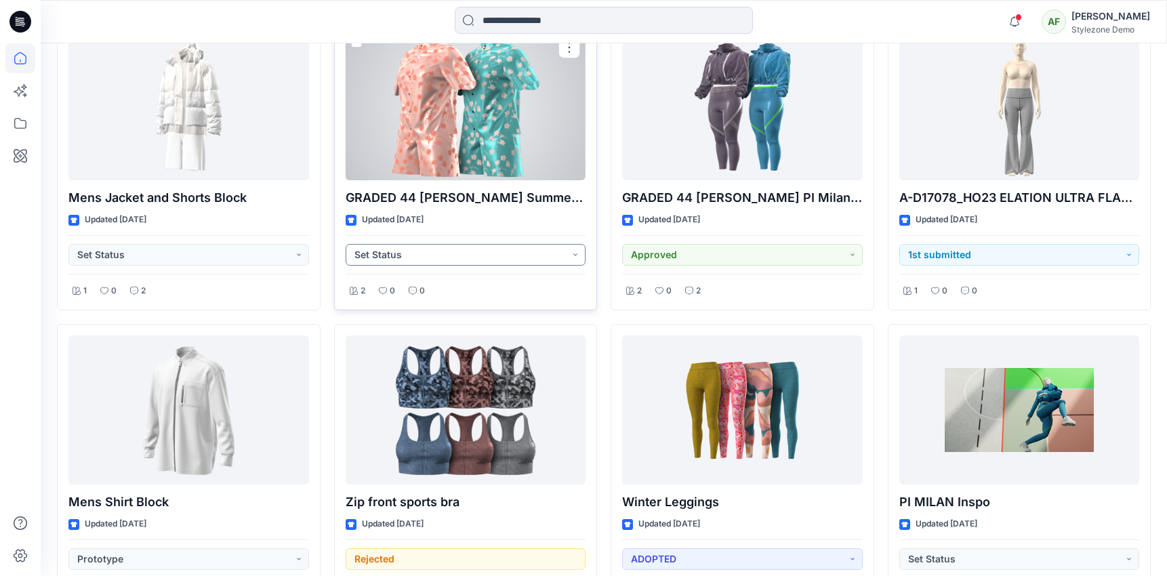
click at [426, 253] on button "Set Status" at bounding box center [466, 255] width 241 height 22
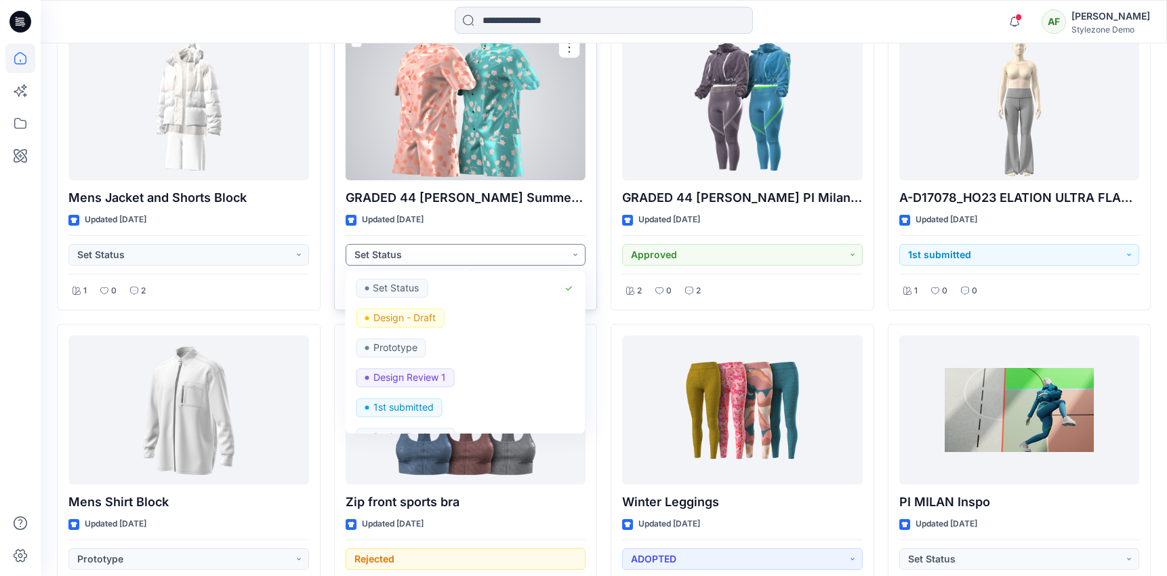
click at [426, 253] on button "Set Status" at bounding box center [466, 255] width 241 height 22
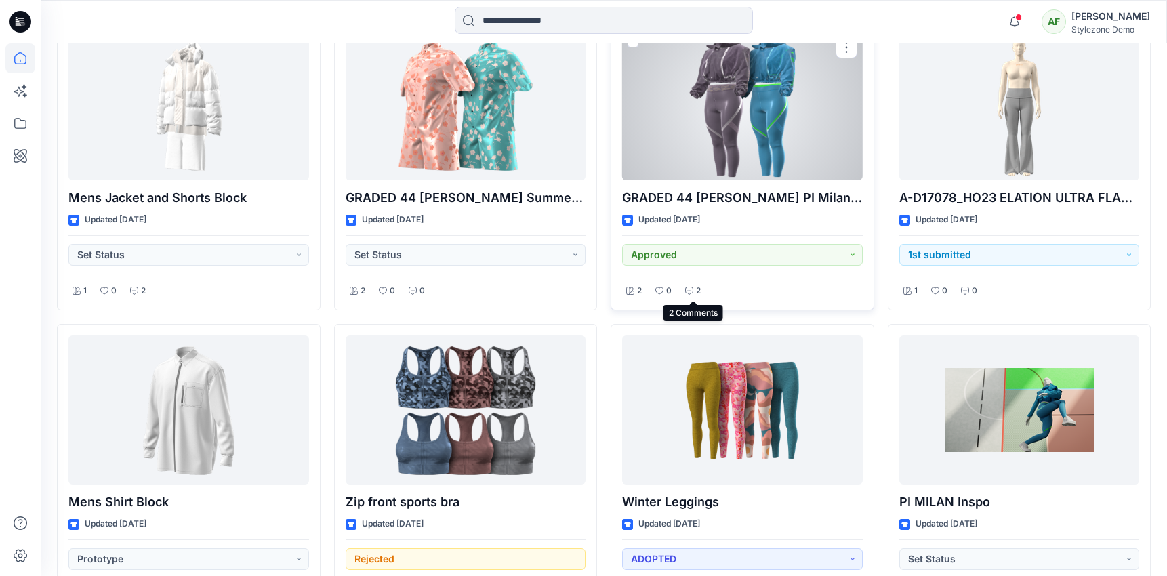
click at [685, 291] on icon at bounding box center [689, 291] width 8 height 8
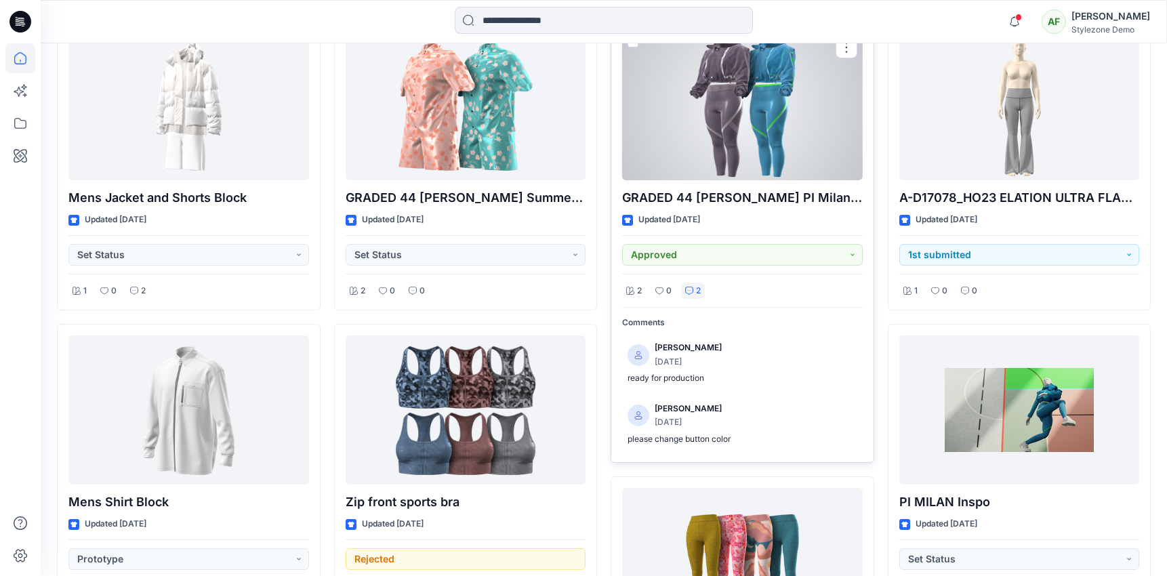
click at [685, 291] on icon at bounding box center [689, 291] width 8 height 8
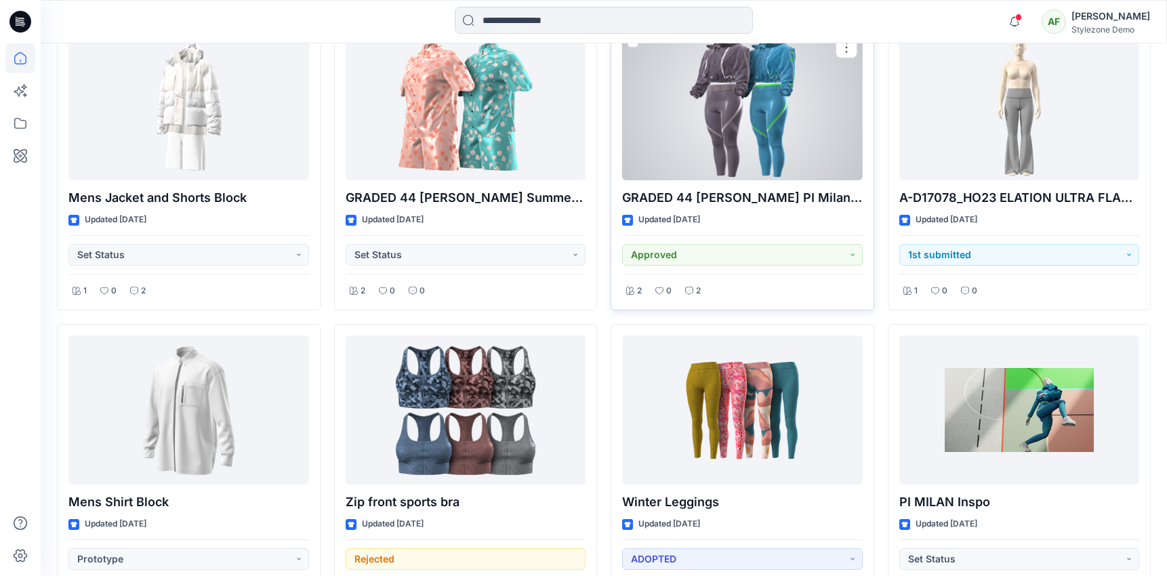
click at [685, 291] on icon at bounding box center [689, 291] width 8 height 8
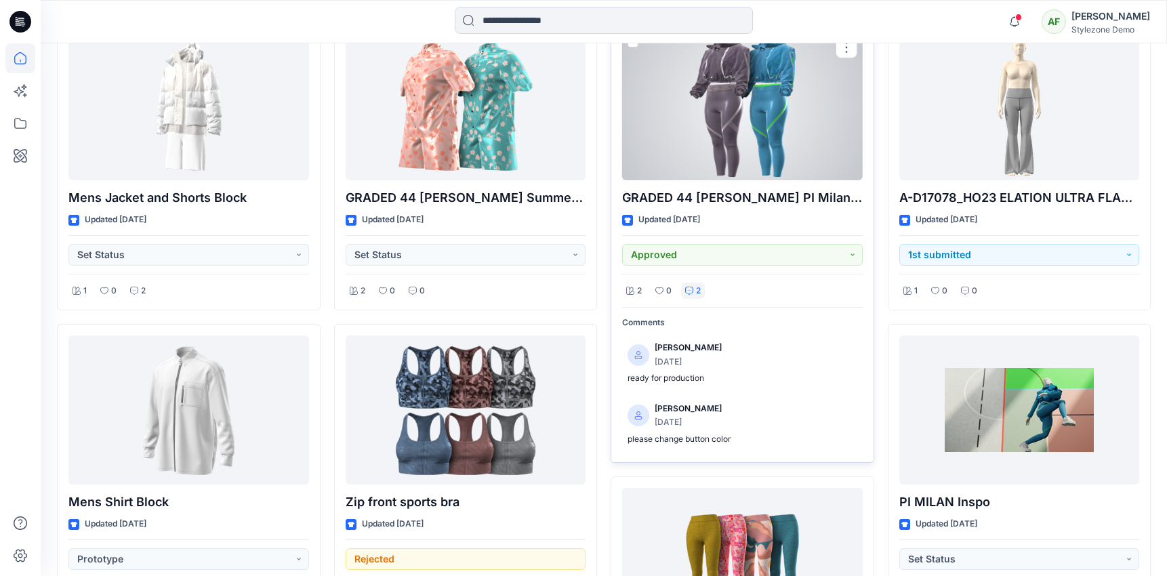
click at [690, 289] on icon at bounding box center [689, 291] width 8 height 8
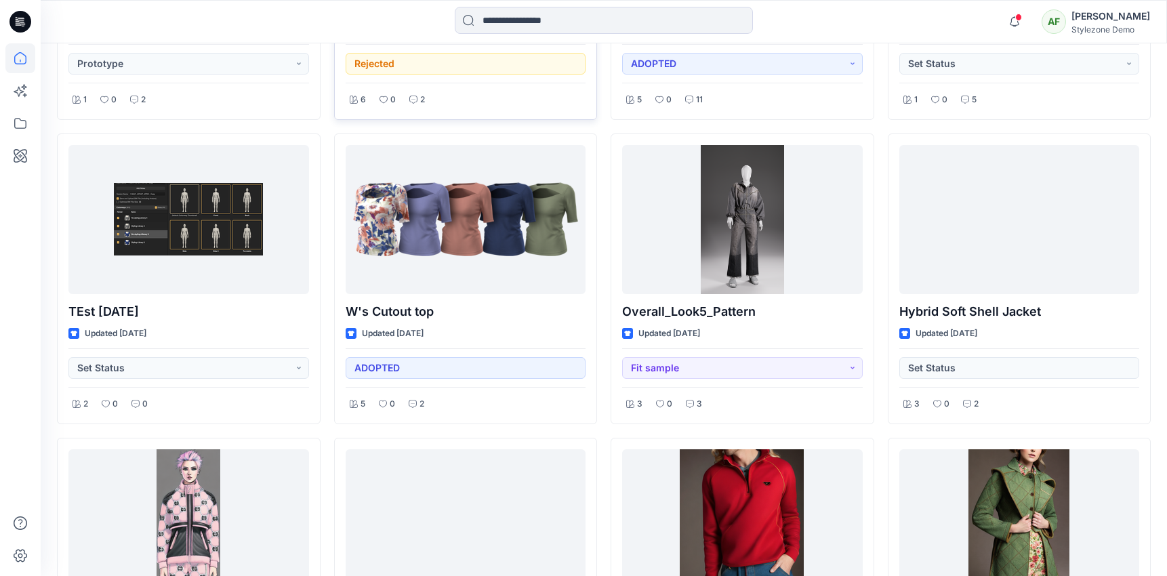
scroll to position [8637, 0]
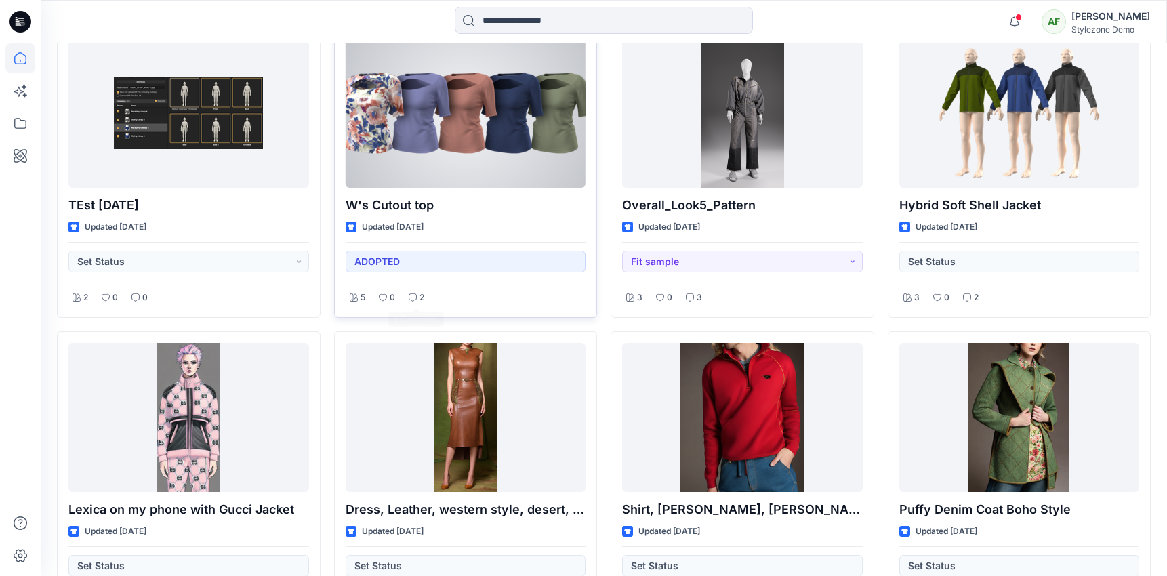
click at [419, 303] on p "2" at bounding box center [421, 298] width 5 height 14
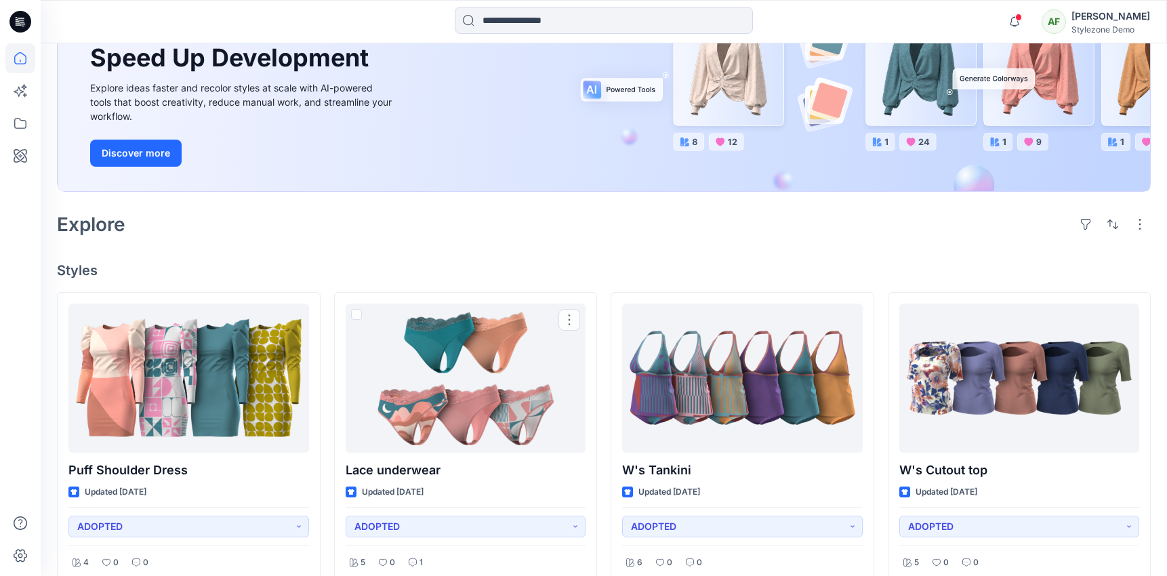
scroll to position [0, 0]
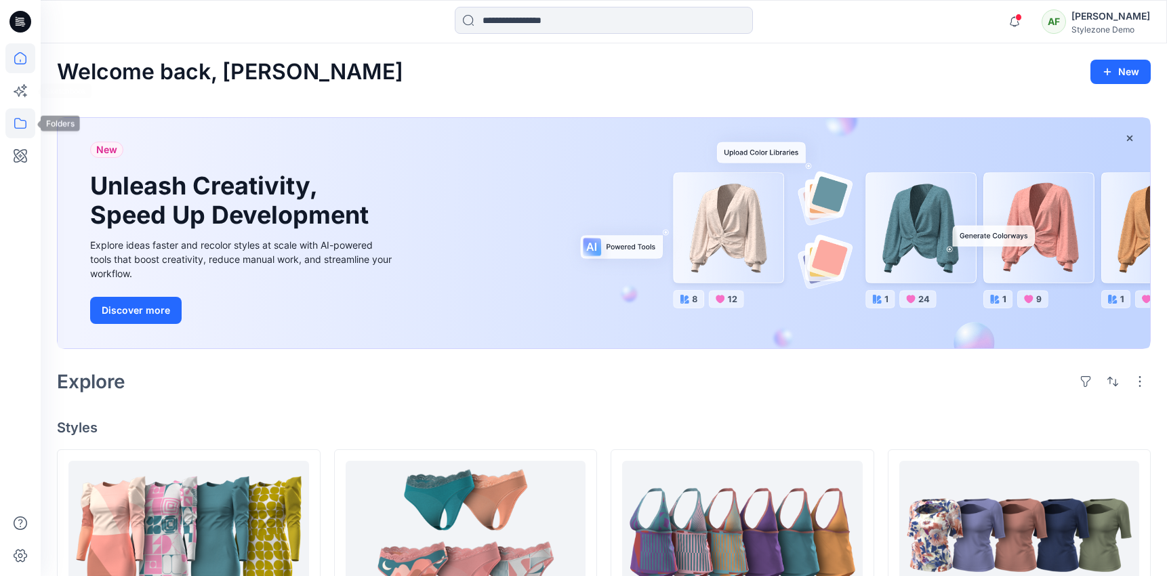
click at [28, 112] on icon at bounding box center [20, 123] width 30 height 30
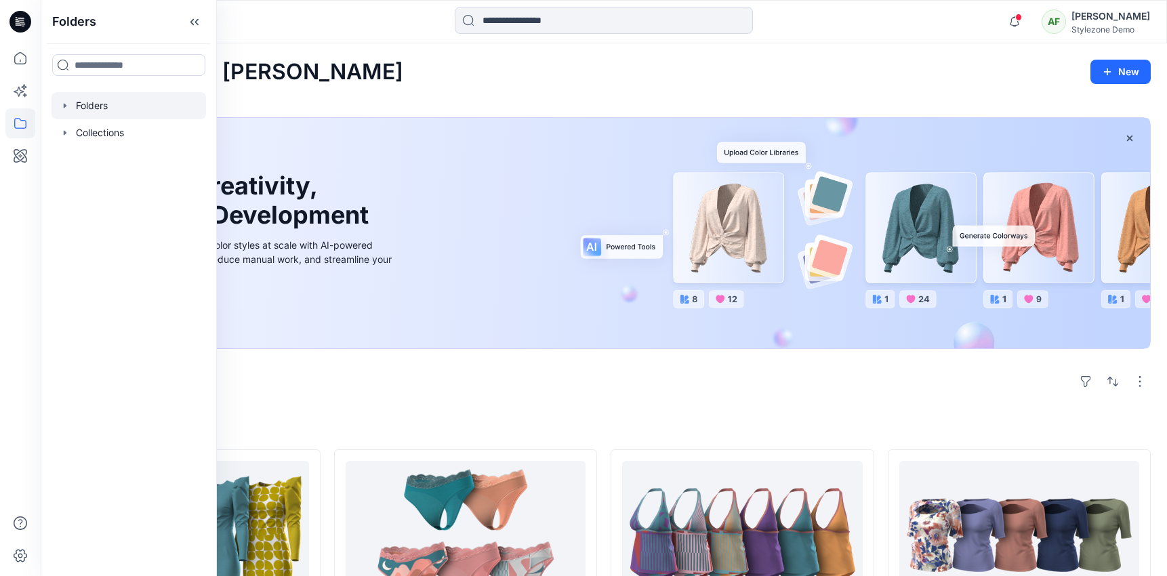
click at [83, 114] on div at bounding box center [128, 105] width 154 height 27
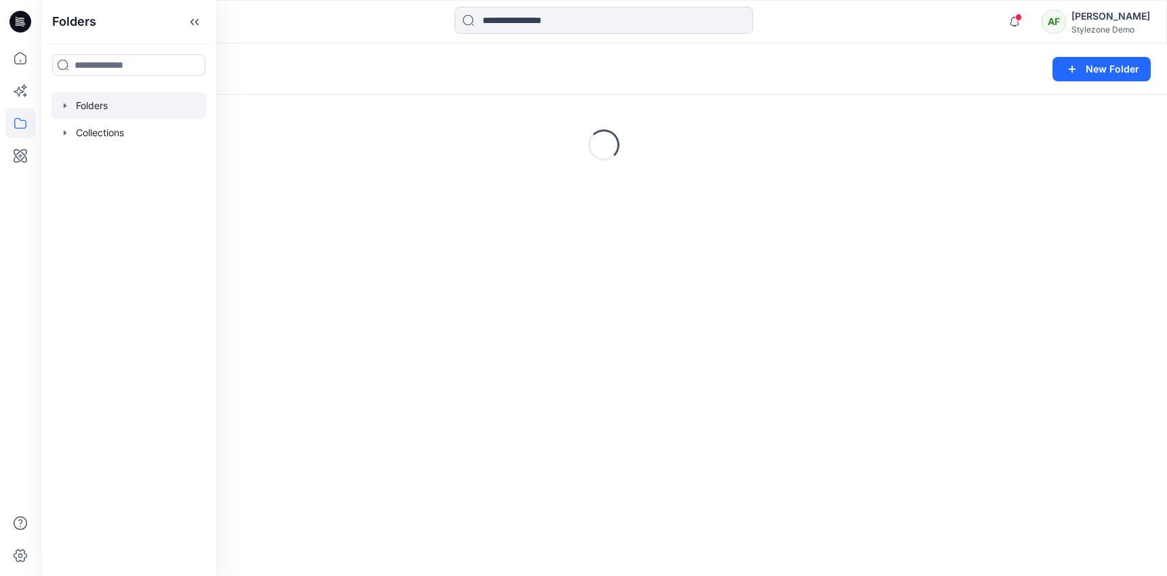
click at [62, 101] on icon "button" at bounding box center [65, 105] width 11 height 11
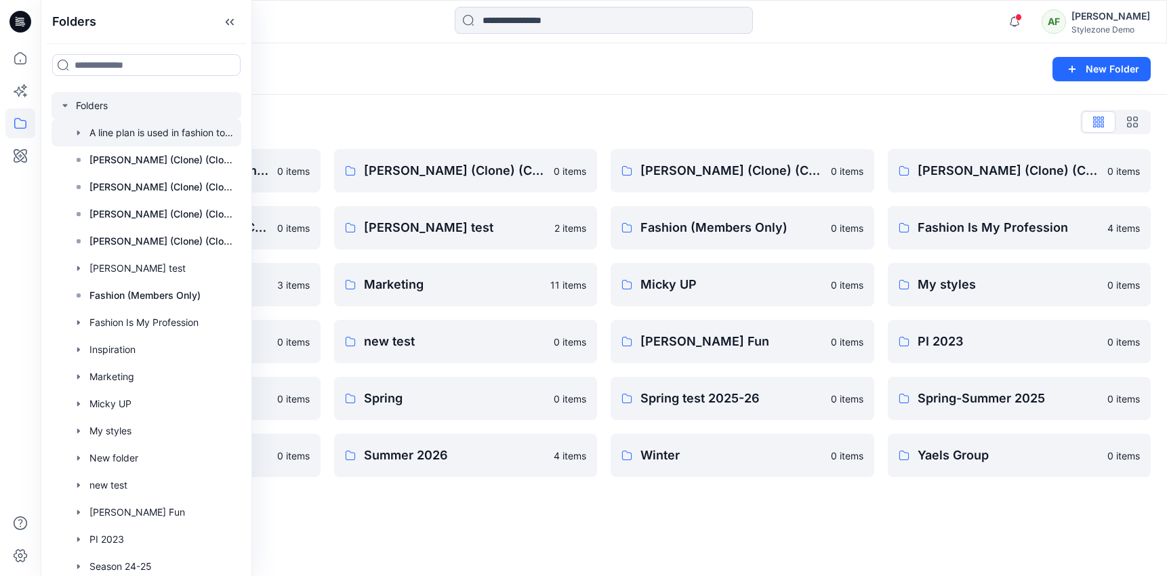
click at [79, 130] on icon "button" at bounding box center [78, 132] width 11 height 11
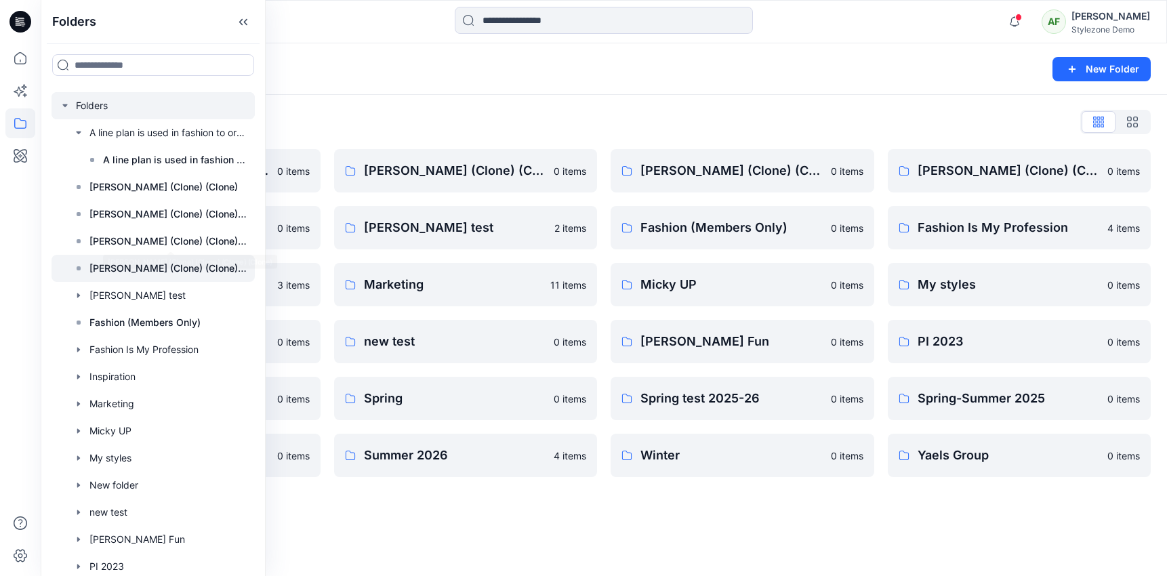
scroll to position [248, 0]
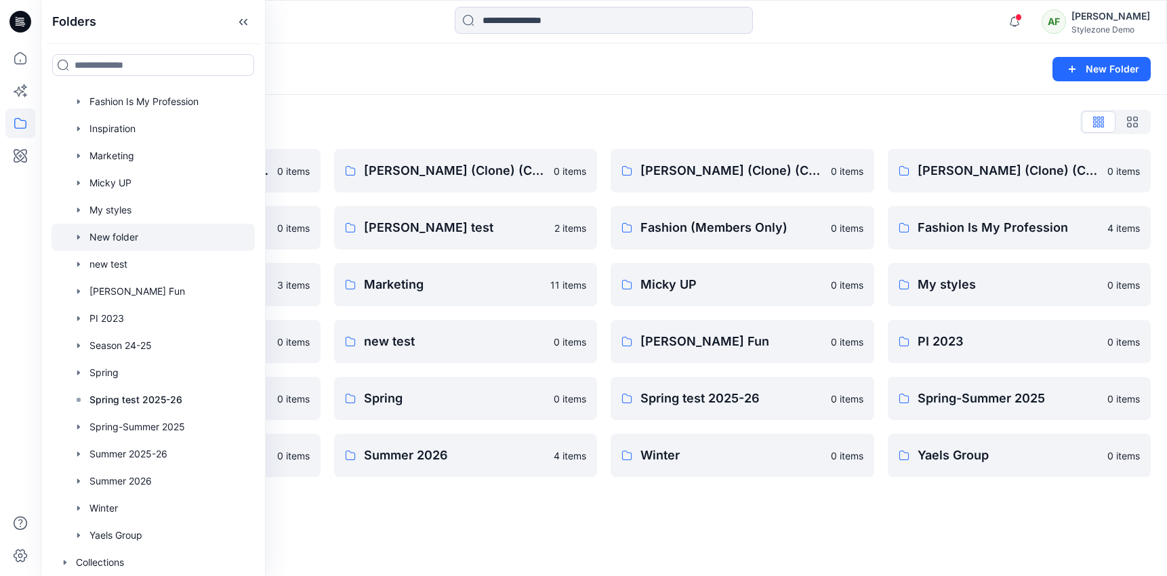
click at [77, 232] on icon "button" at bounding box center [78, 237] width 11 height 11
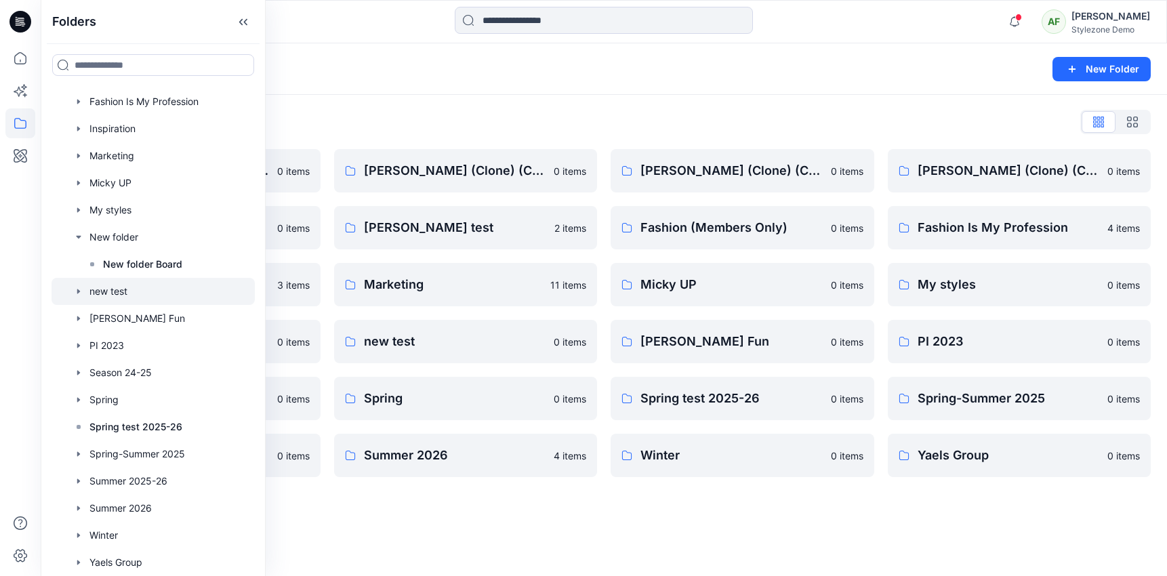
click at [79, 288] on icon "button" at bounding box center [78, 291] width 11 height 11
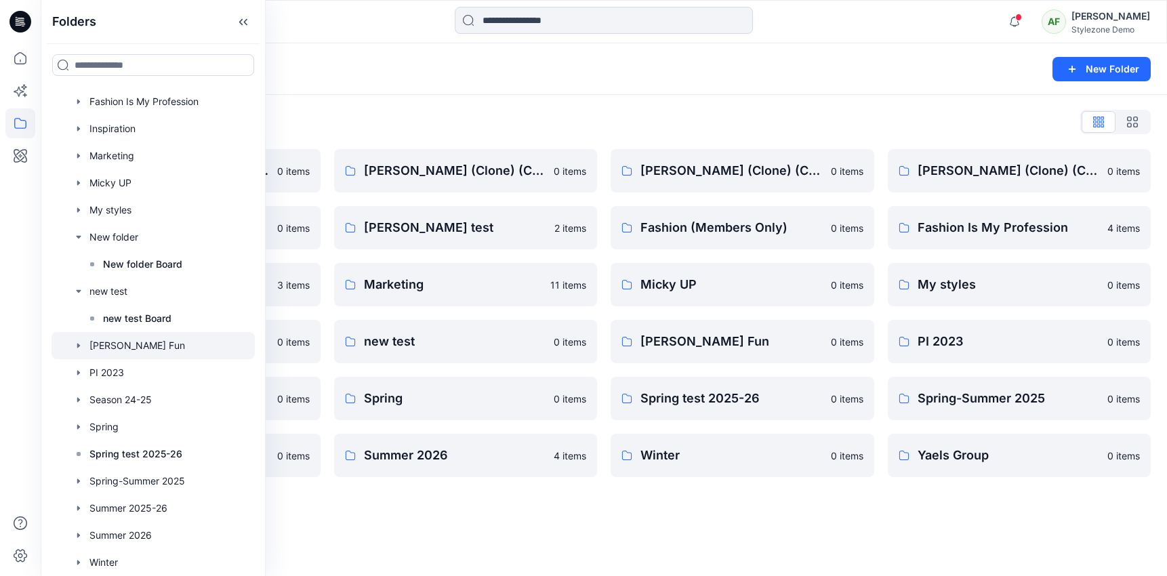
click at [79, 343] on icon "button" at bounding box center [78, 345] width 11 height 11
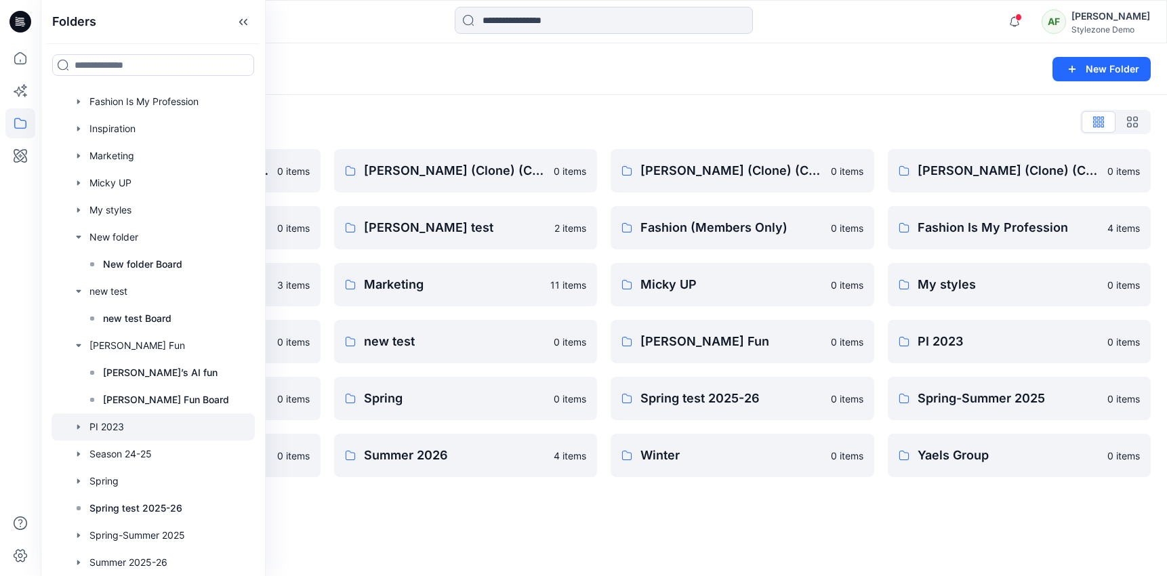
click at [81, 425] on icon "button" at bounding box center [78, 426] width 11 height 11
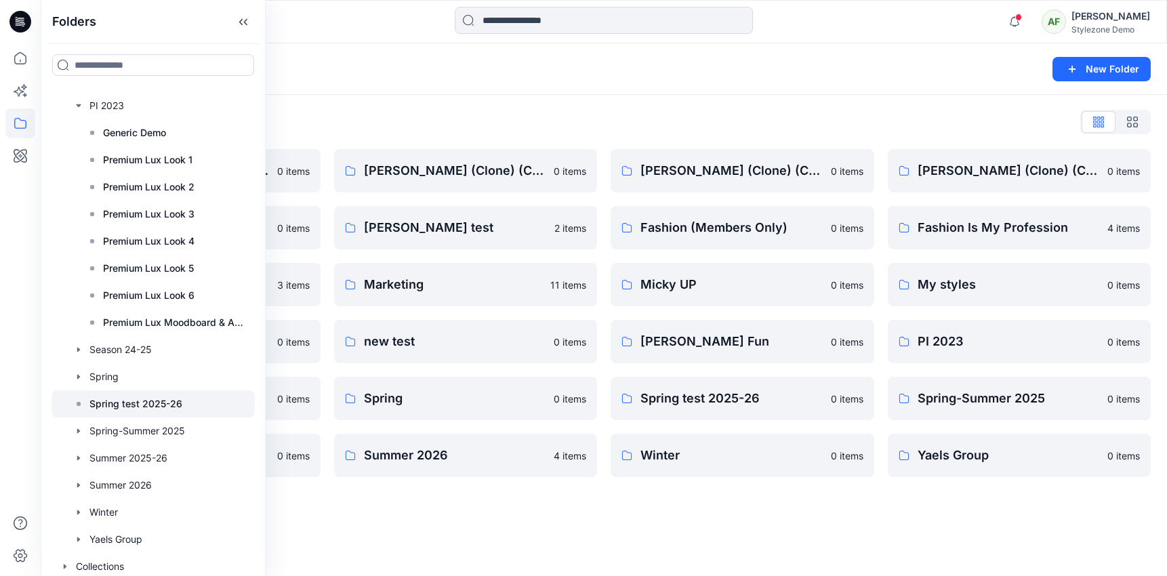
scroll to position [573, 0]
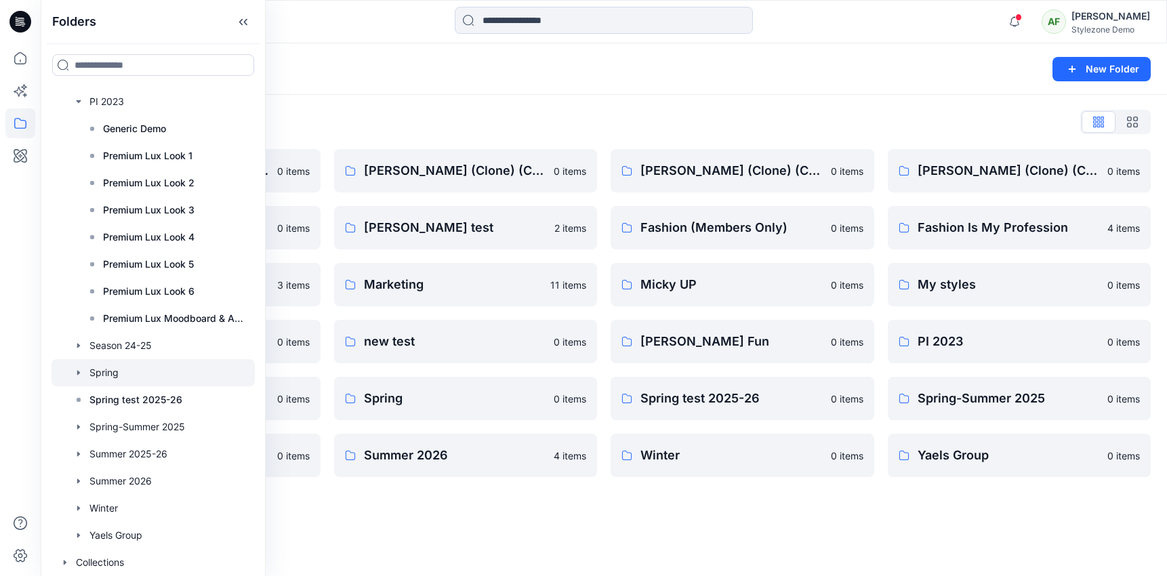
click at [77, 375] on icon "button" at bounding box center [78, 372] width 11 height 11
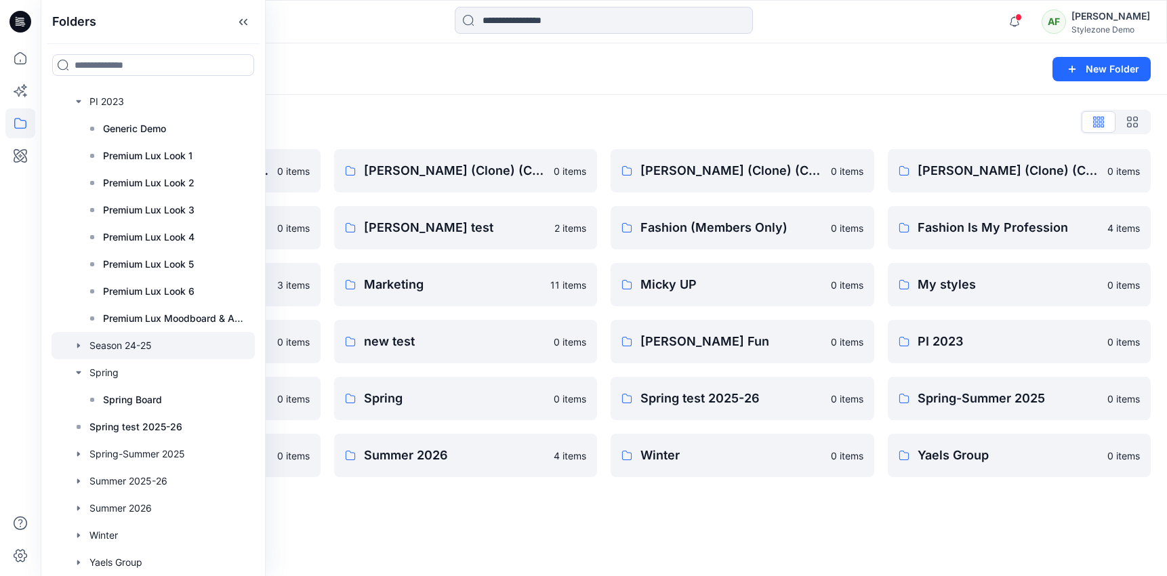
click at [77, 355] on div at bounding box center [152, 345] width 203 height 27
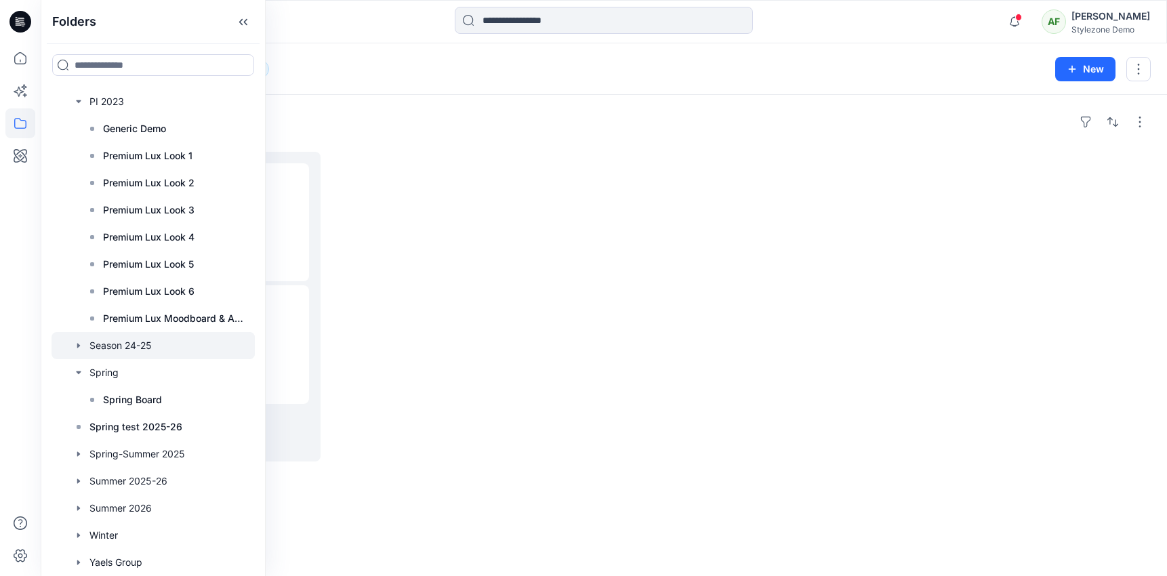
click at [77, 350] on icon "button" at bounding box center [78, 345] width 11 height 11
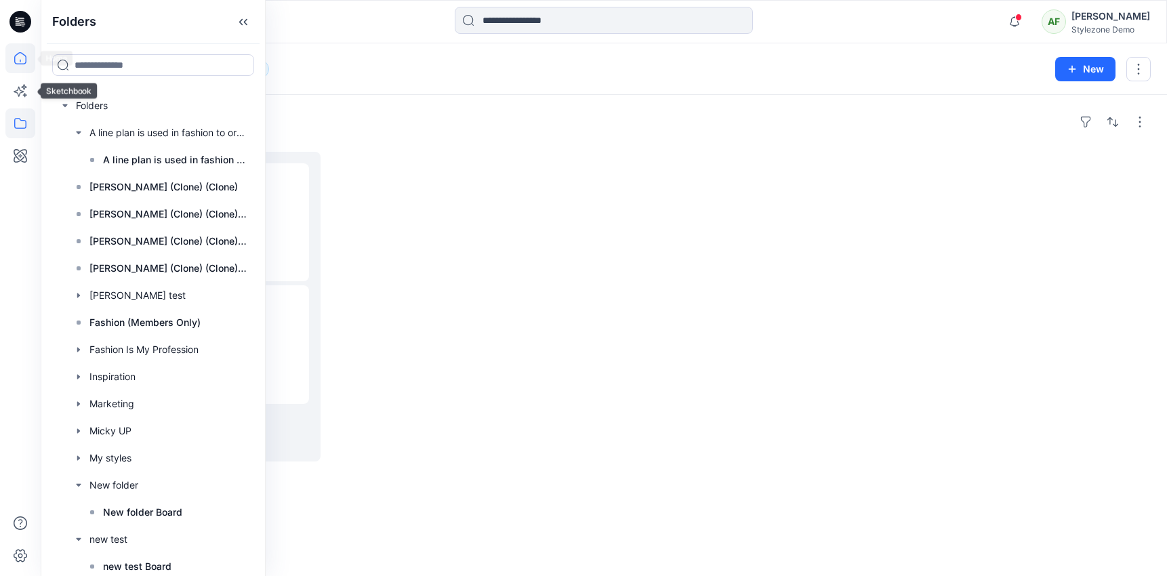
click at [18, 48] on icon at bounding box center [20, 58] width 30 height 30
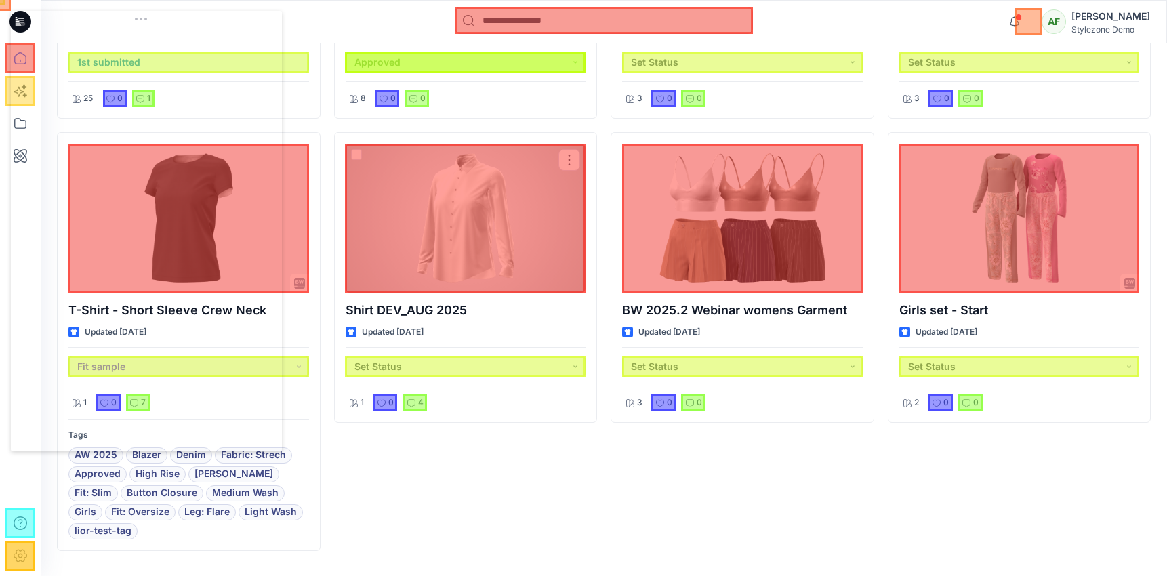
scroll to position [938, 0]
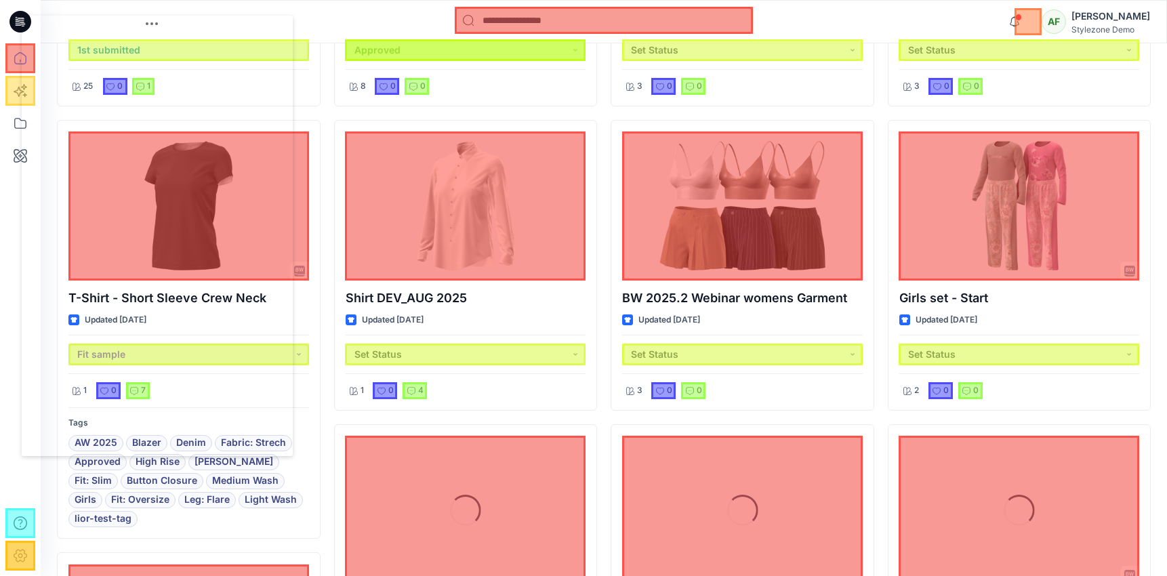
drag, startPoint x: 182, startPoint y: 20, endPoint x: 503, endPoint y: 101, distance: 331.3
click at [502, 102] on body "Notifications Ronit Segev created 5 new colorways for 1 style. 45 hours ago Ron…" at bounding box center [583, 289] width 1167 height 2455
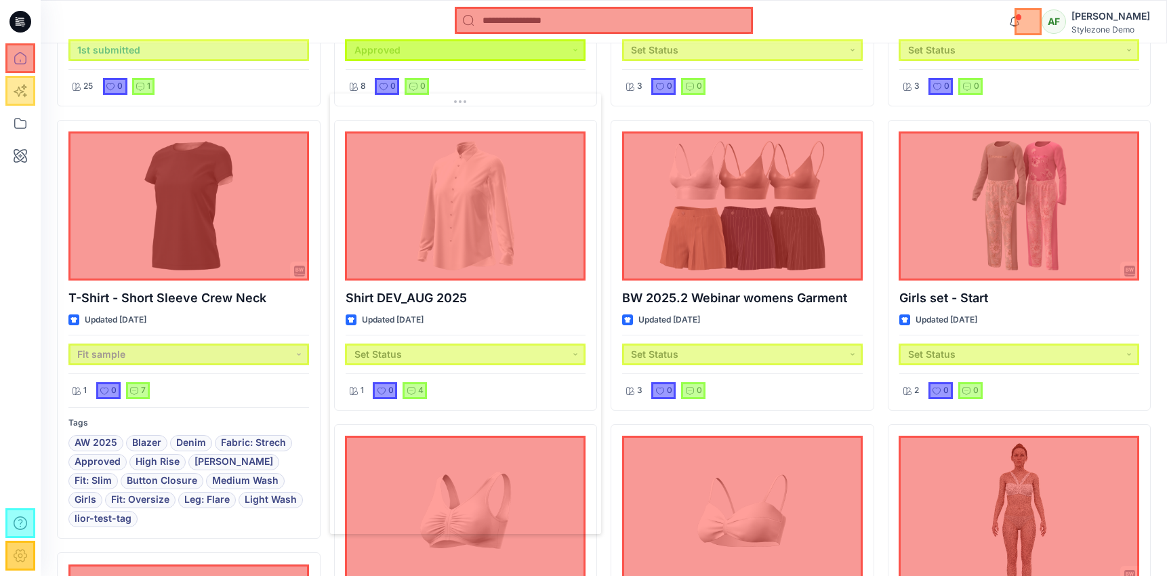
click at [85, 146] on div at bounding box center [188, 205] width 241 height 149
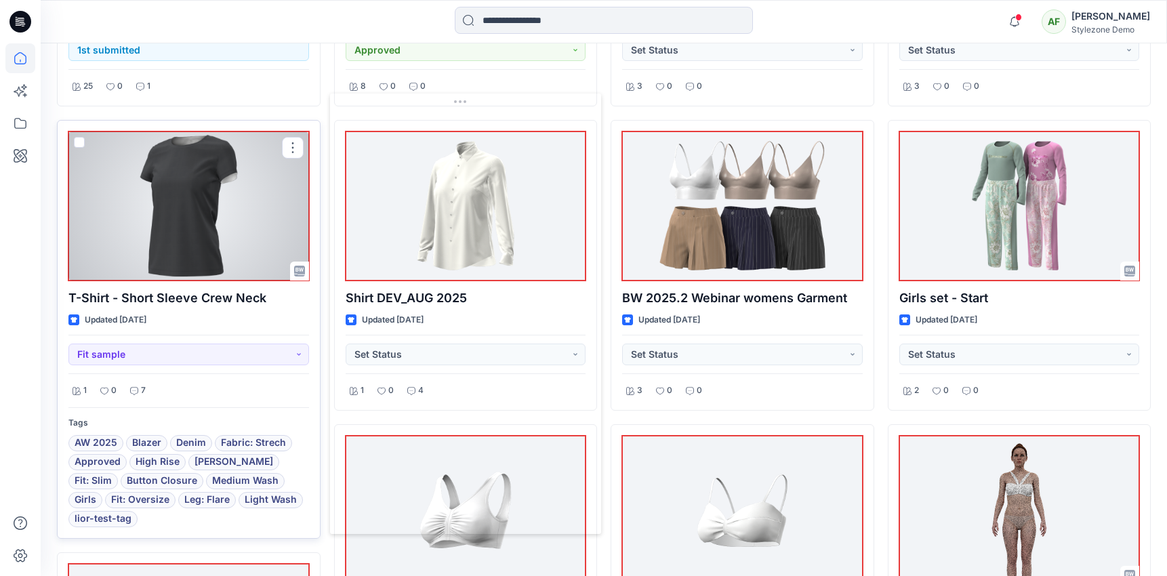
click at [77, 142] on span at bounding box center [79, 142] width 11 height 11
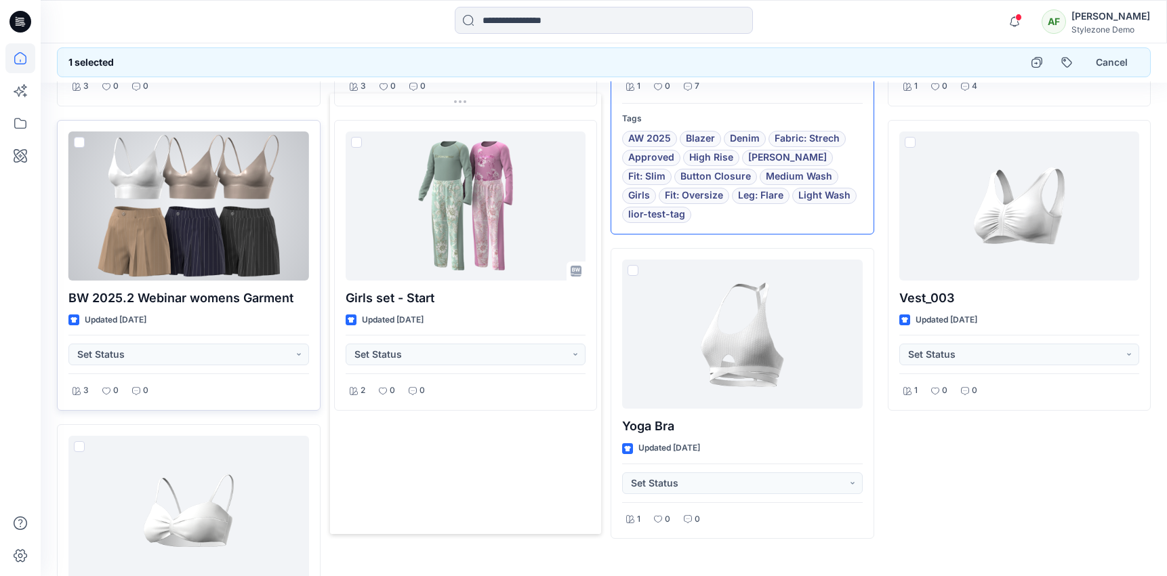
click at [81, 142] on span at bounding box center [79, 142] width 11 height 11
click at [81, 142] on icon at bounding box center [79, 142] width 6 height 5
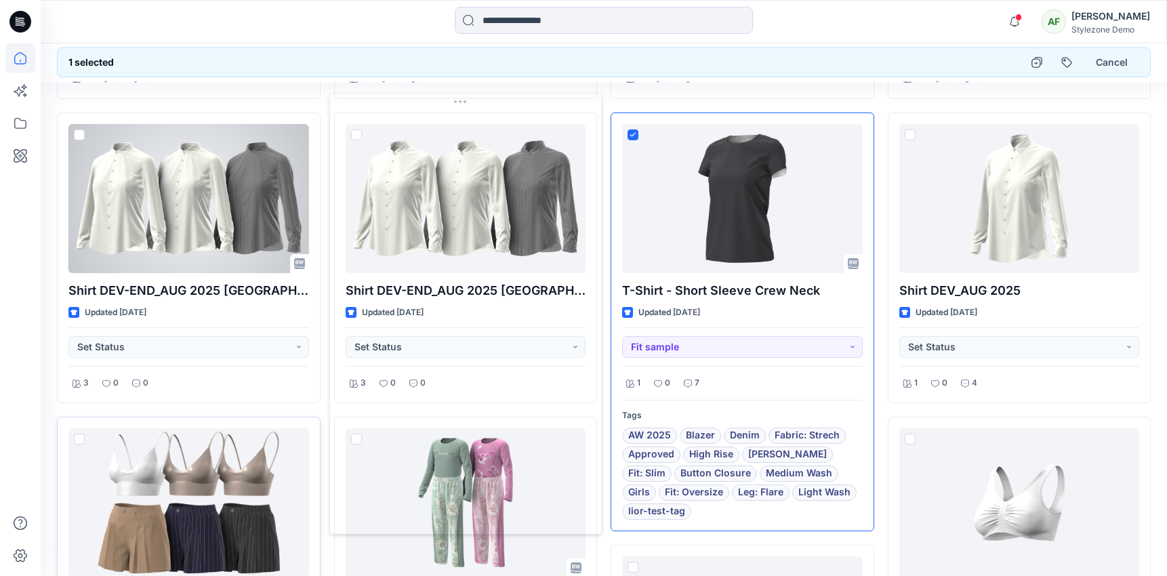
scroll to position [561, 0]
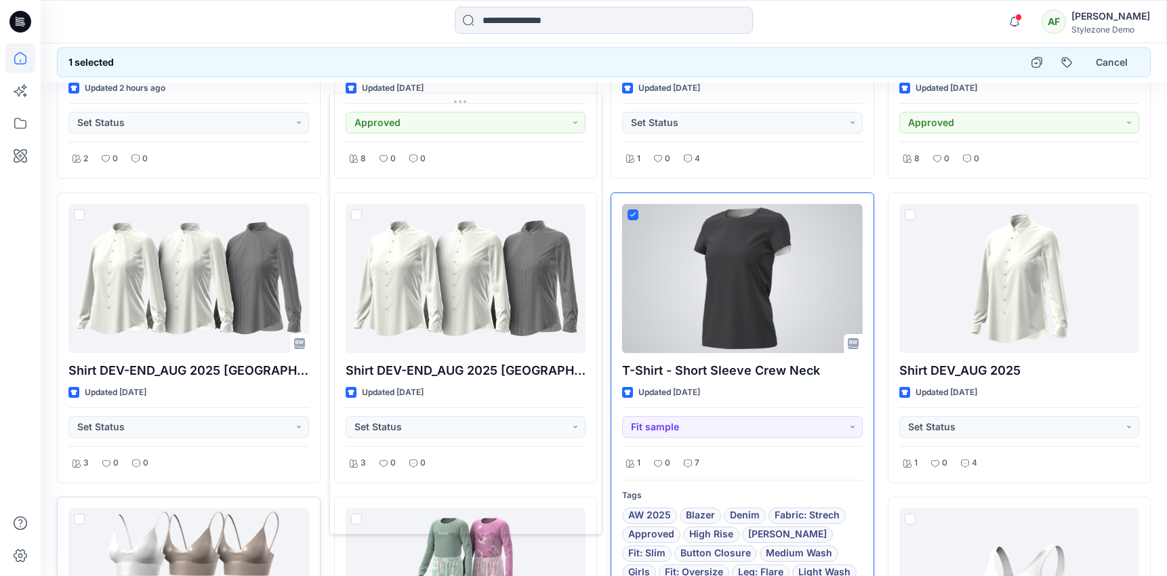
click at [634, 215] on icon at bounding box center [632, 214] width 6 height 5
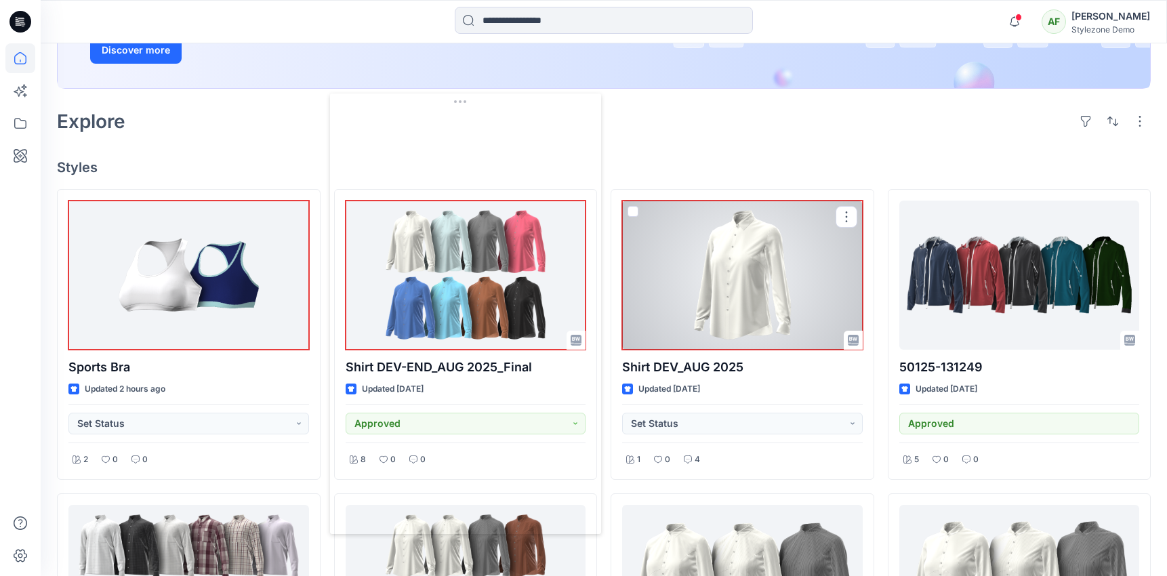
scroll to position [0, 0]
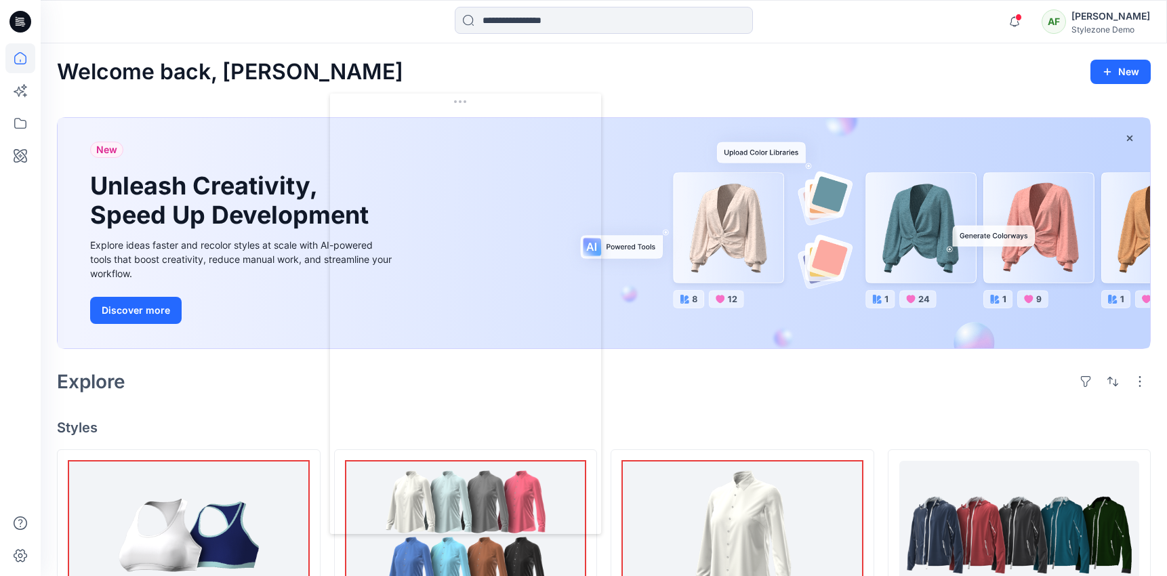
click at [1106, 29] on div "Stylezone Demo" at bounding box center [1110, 29] width 79 height 10
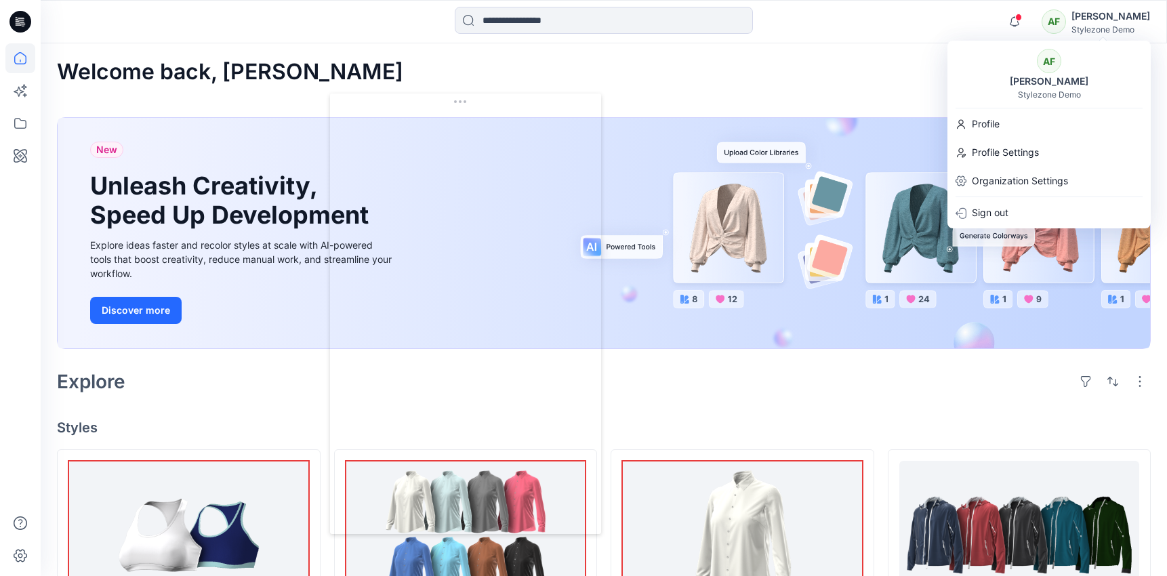
click at [1031, 86] on div "[PERSON_NAME]" at bounding box center [1048, 81] width 95 height 16
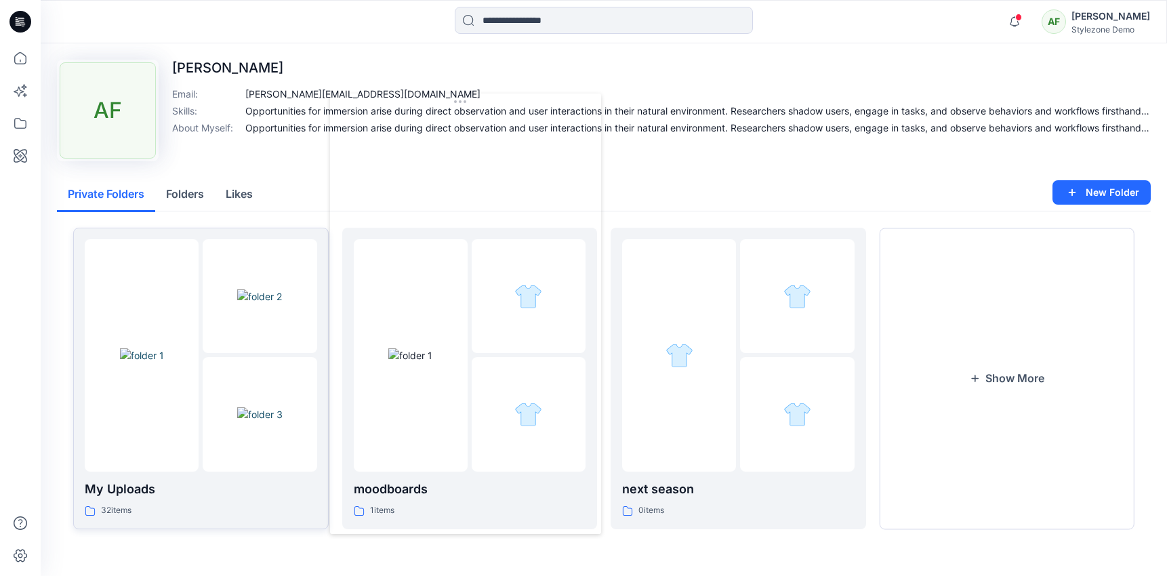
click at [164, 348] on img at bounding box center [142, 355] width 44 height 14
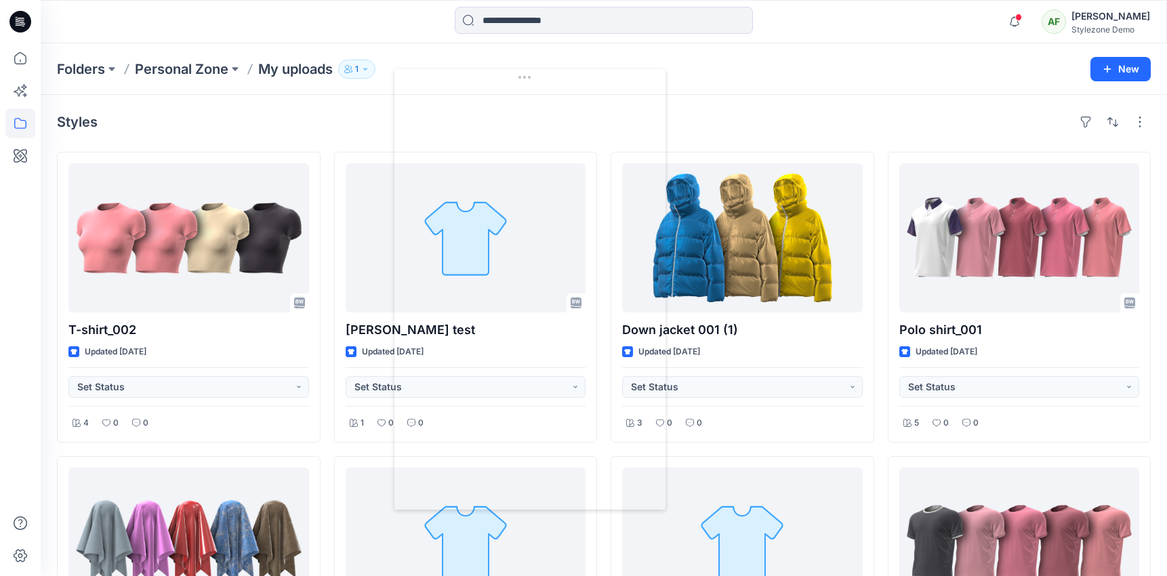
drag, startPoint x: 472, startPoint y: 100, endPoint x: 537, endPoint y: 76, distance: 69.2
click at [537, 76] on body "Notifications Ronit Segev created 5 new colorways for 1 style. 45 hours ago Ron…" at bounding box center [583, 558] width 1167 height 1116
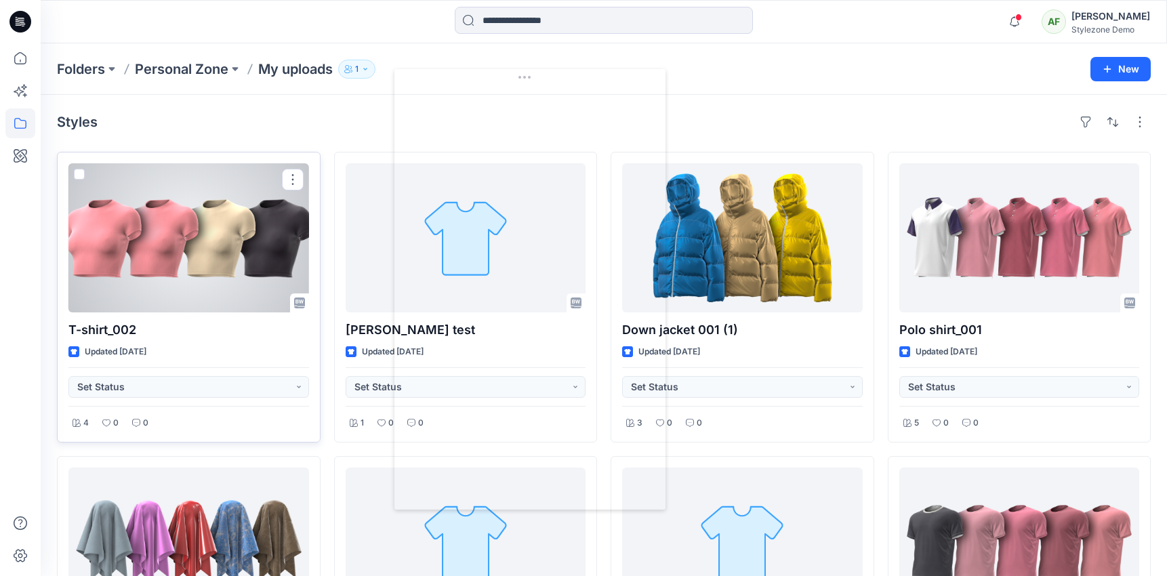
click at [78, 174] on span at bounding box center [79, 174] width 11 height 11
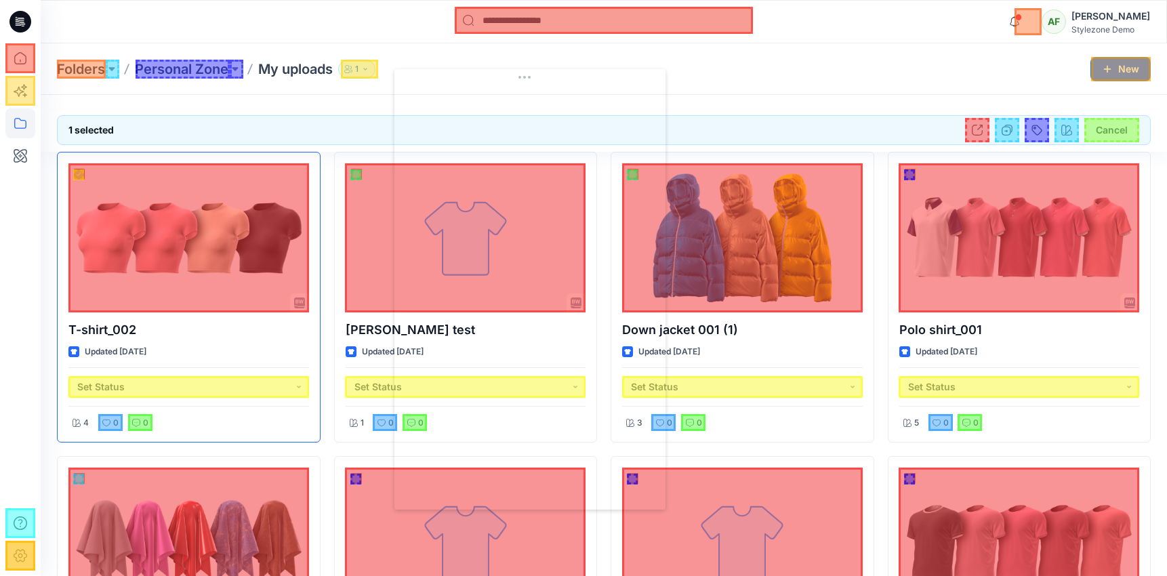
click at [1066, 132] on div at bounding box center [1066, 130] width 24 height 24
